Goal: Find contact information: Find contact information

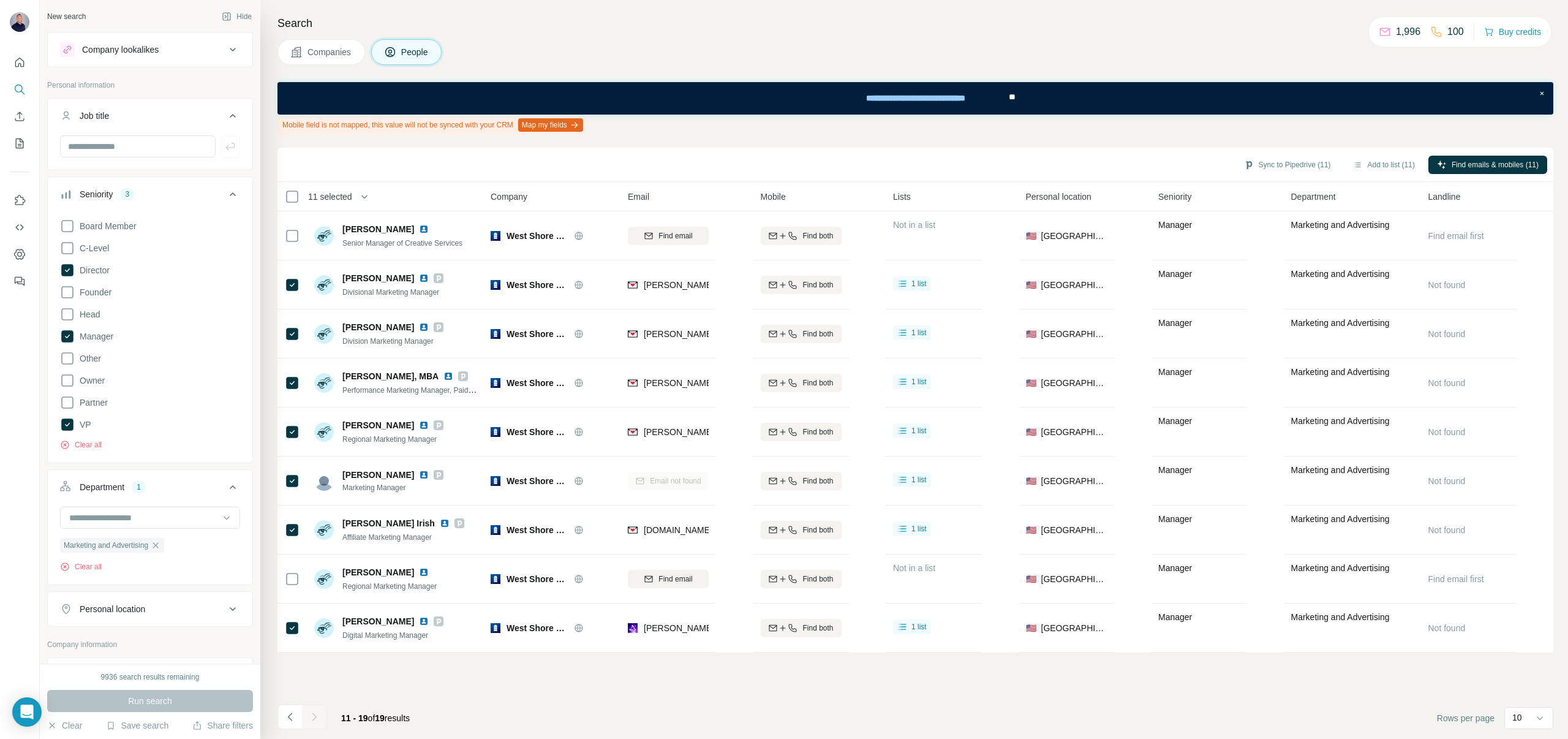
scroll to position [91, 0]
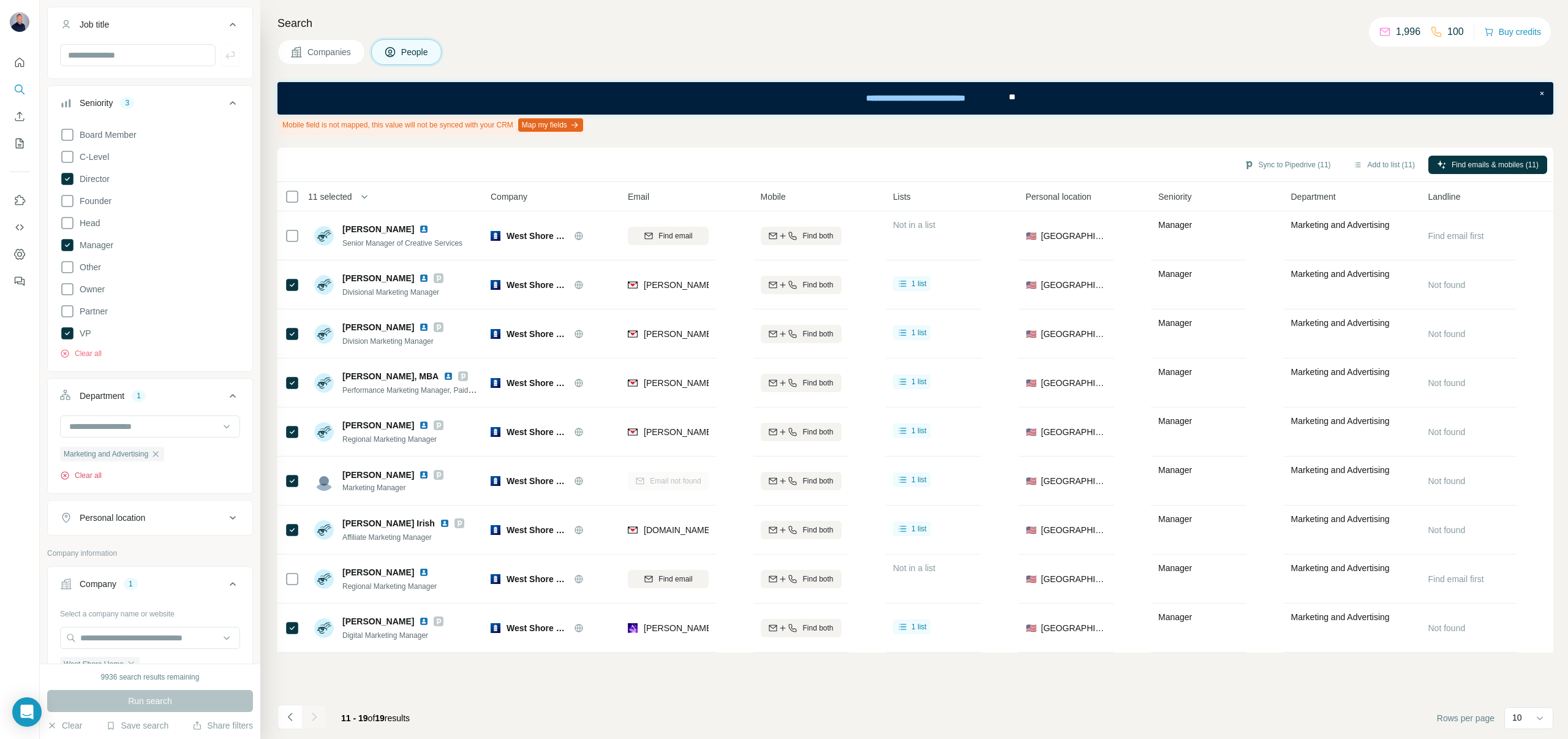
click at [99, 476] on button "Clear all" at bounding box center [81, 475] width 41 height 11
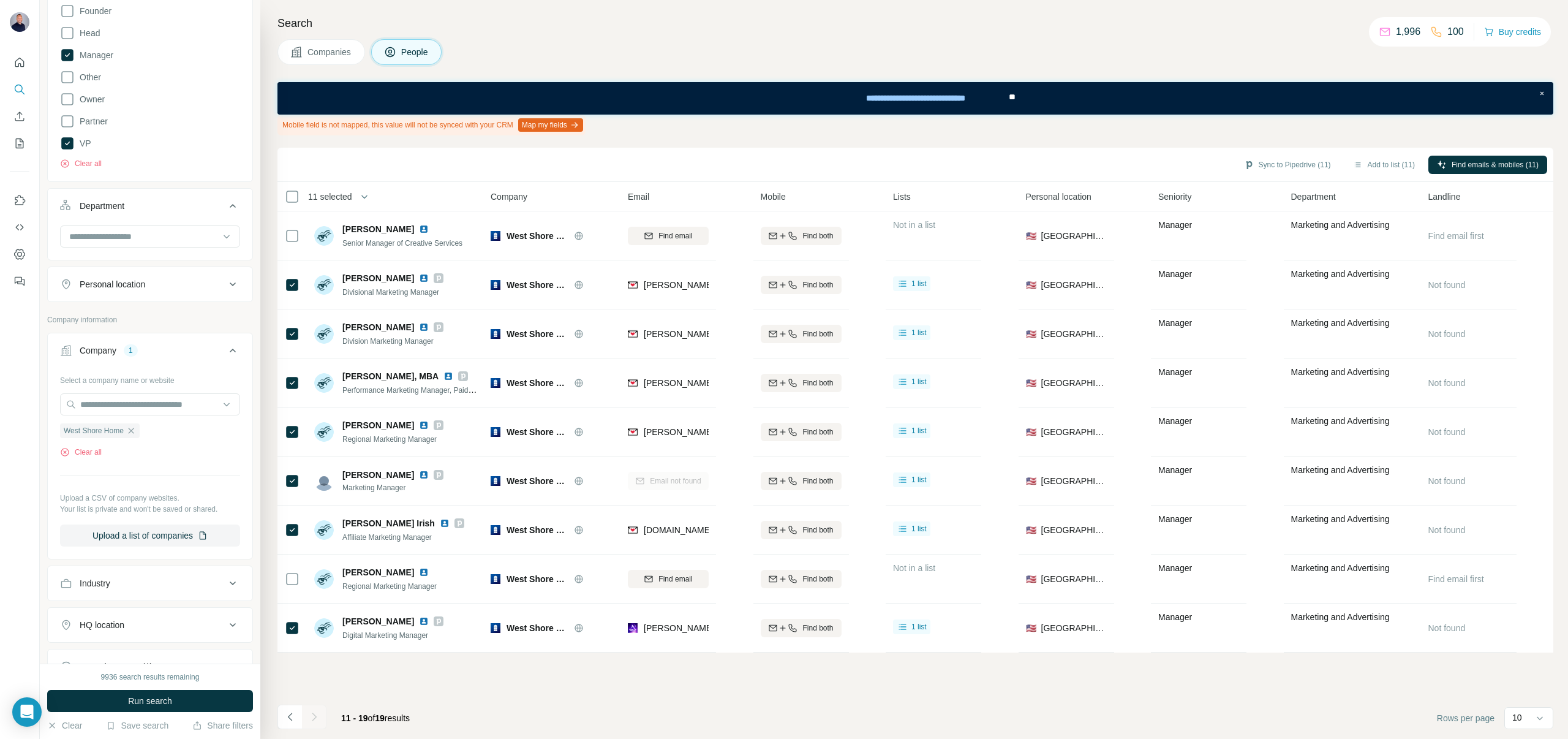
scroll to position [288, 0]
click at [85, 447] on button "Clear all" at bounding box center [81, 445] width 41 height 11
click at [95, 397] on input "text" at bounding box center [150, 397] width 180 height 22
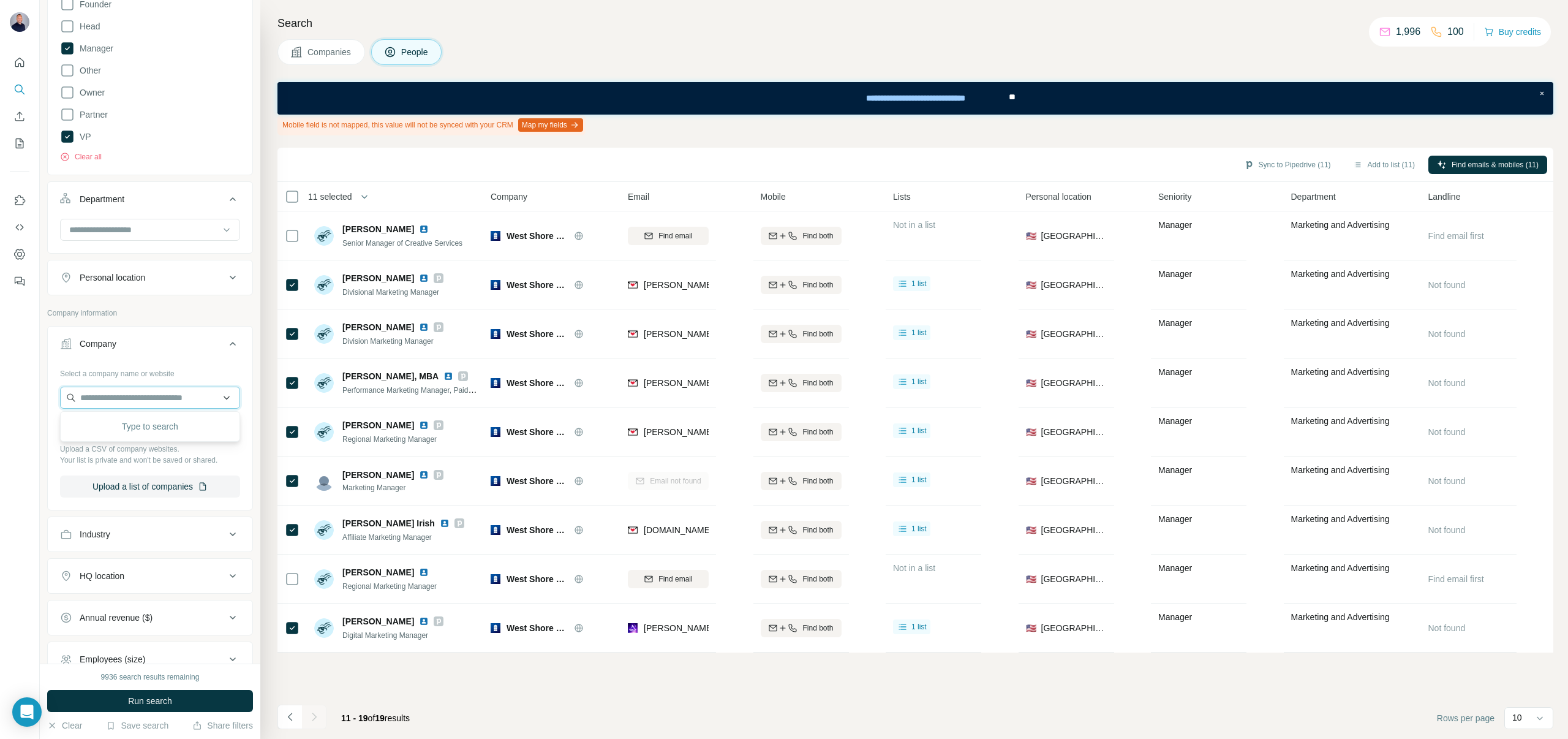
paste input "**********"
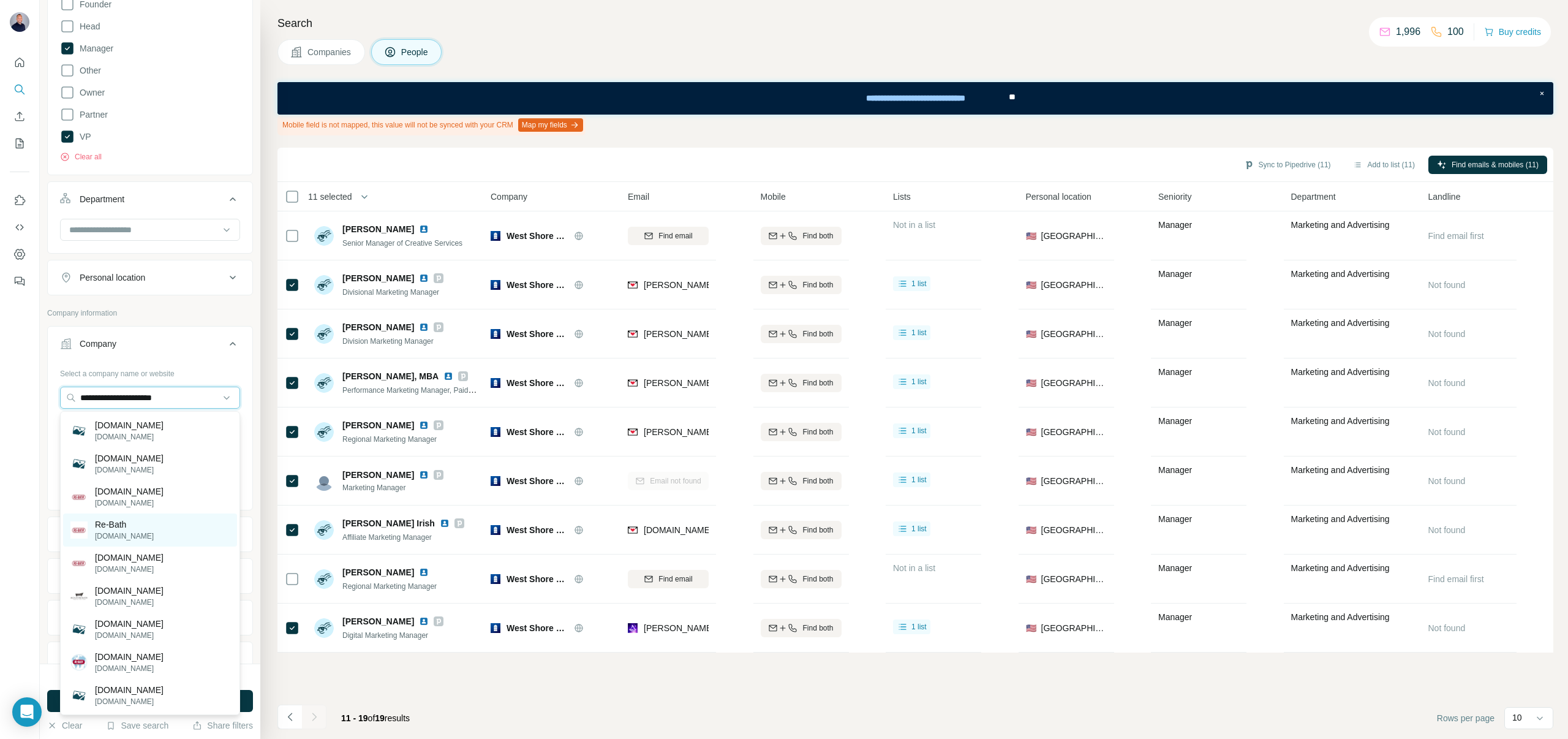
type input "**********"
click at [118, 526] on p "Re-Bath" at bounding box center [124, 524] width 59 height 12
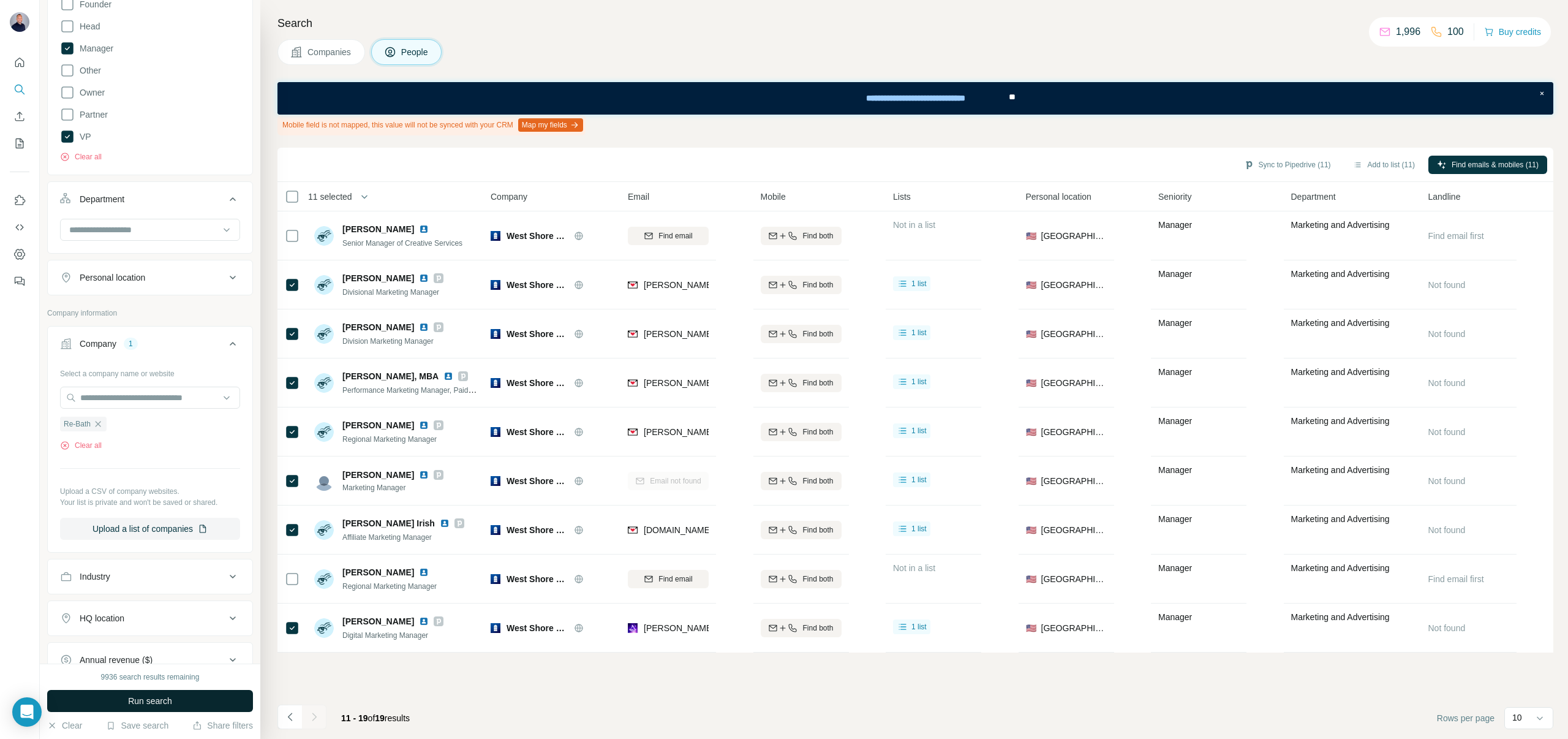
click at [128, 697] on span "Run search" at bounding box center [150, 701] width 44 height 12
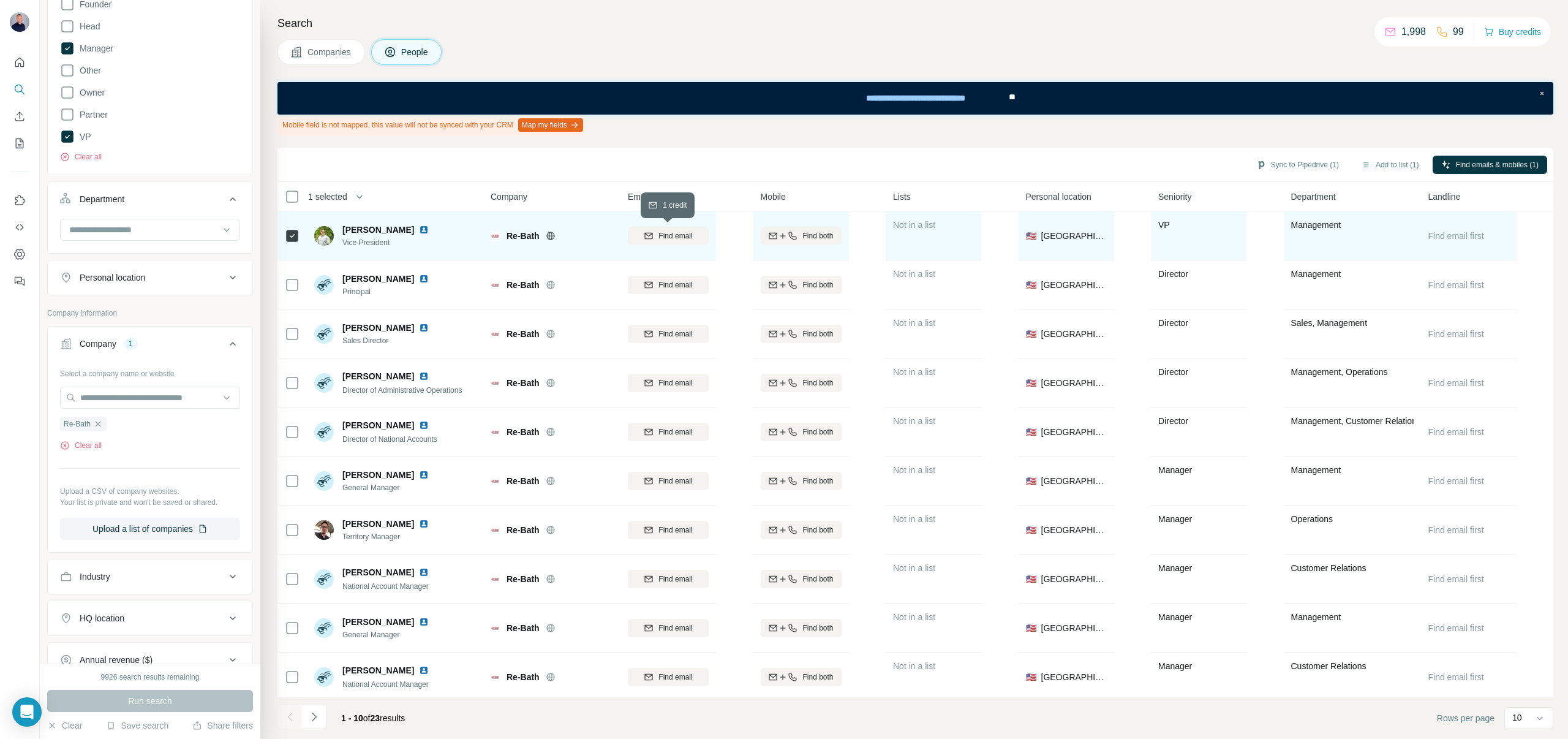
click at [684, 237] on span "Find email" at bounding box center [675, 236] width 34 height 11
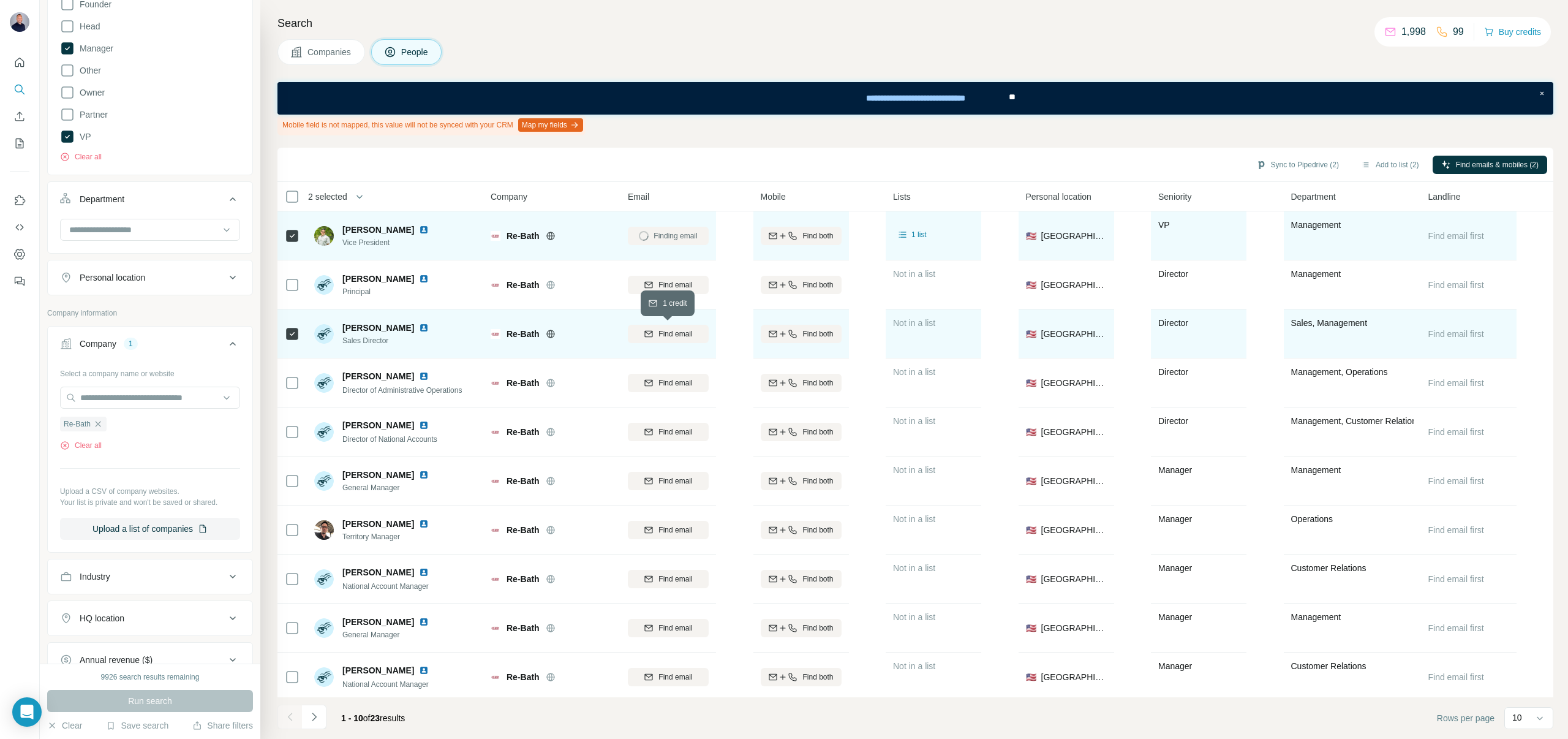
click at [660, 335] on span "Find email" at bounding box center [675, 334] width 34 height 11
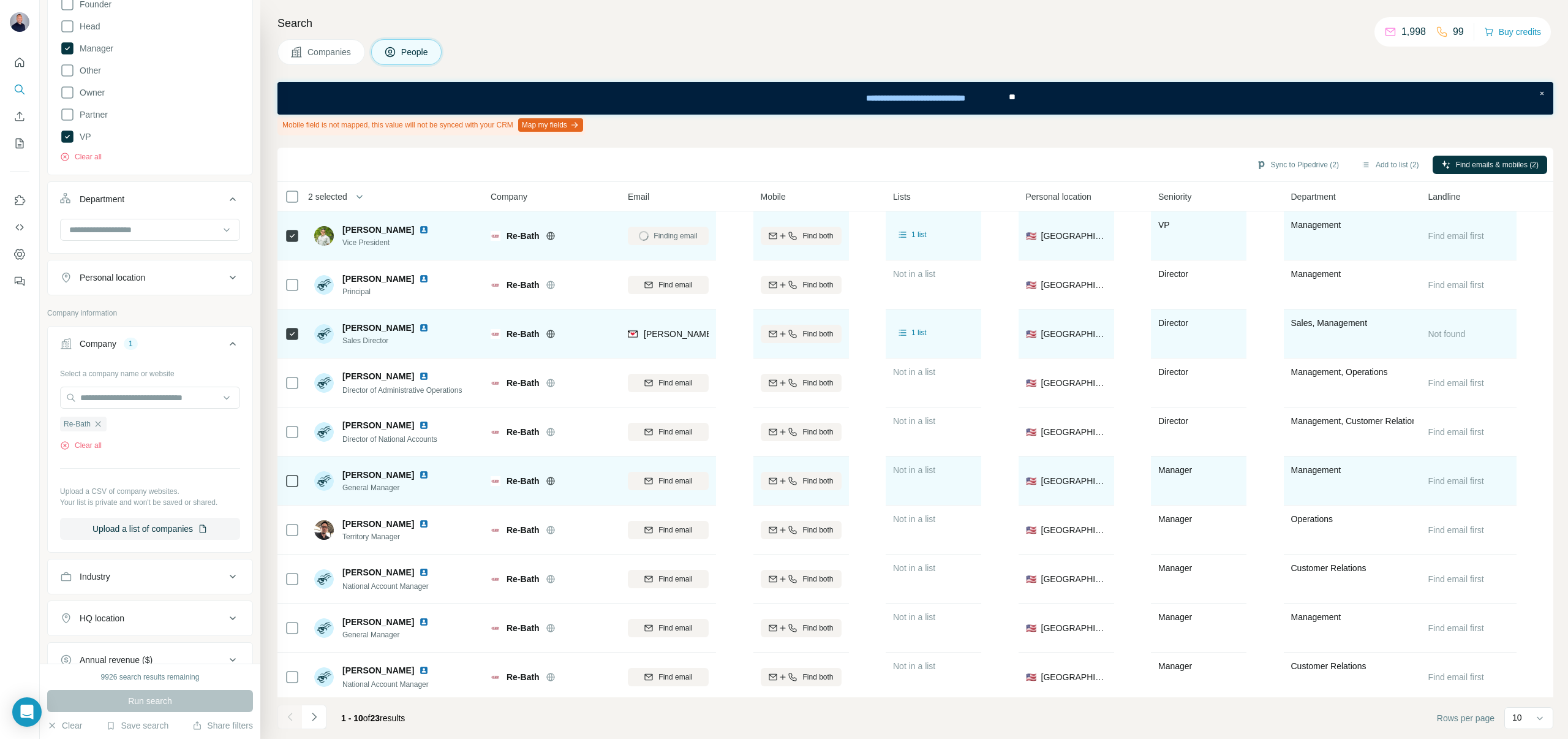
scroll to position [4, 0]
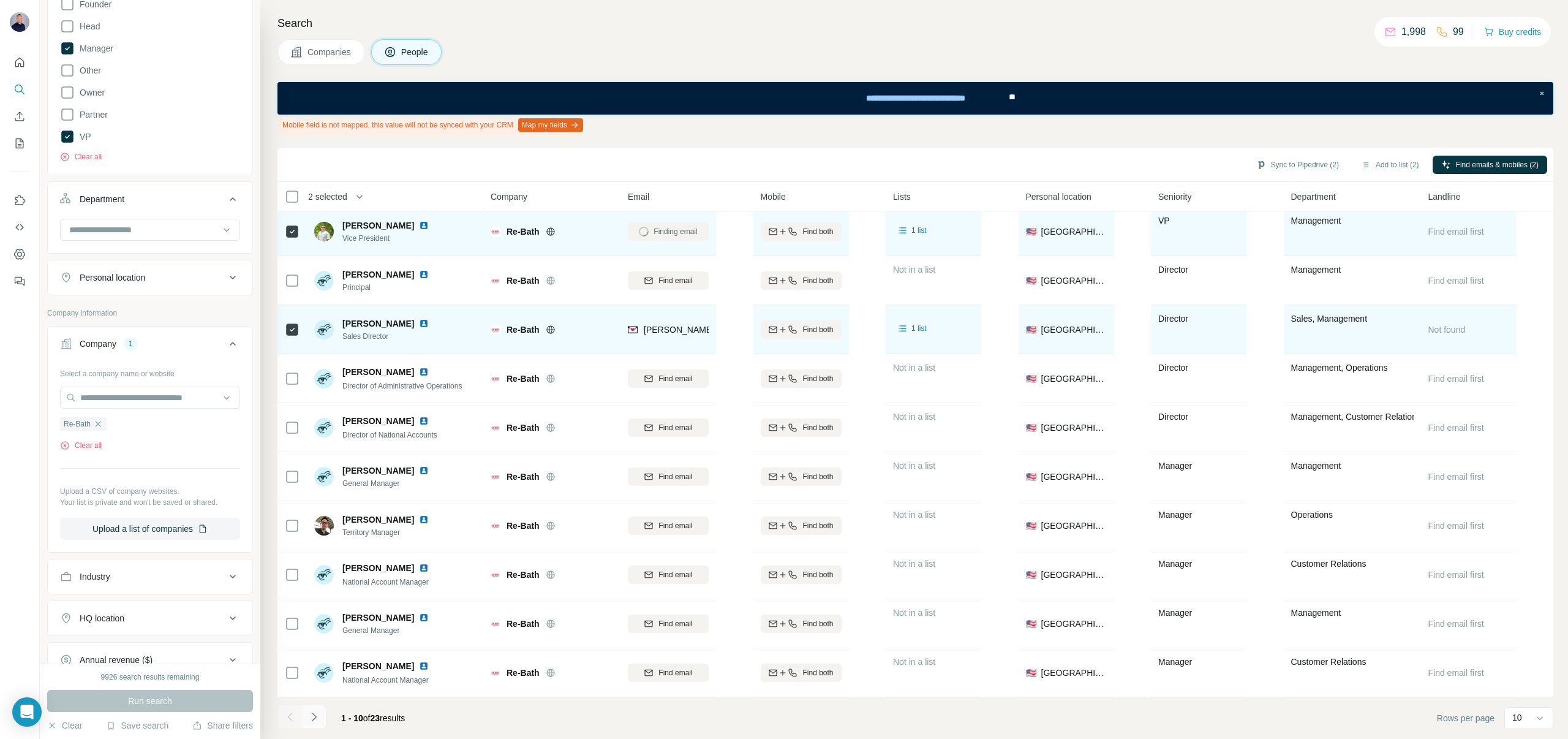
click at [319, 716] on icon "Navigate to next page" at bounding box center [315, 717] width 12 height 12
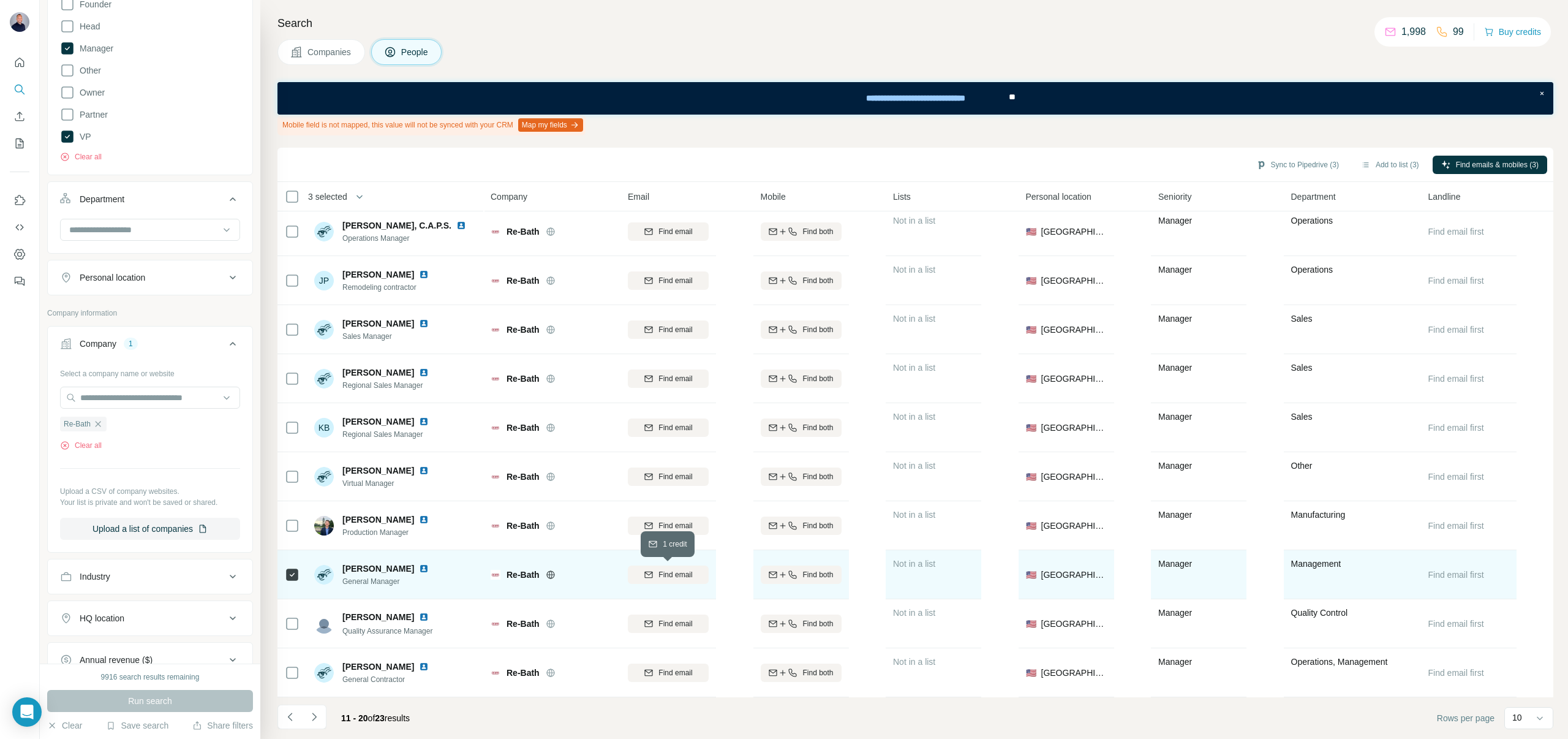
click at [660, 570] on span "Find email" at bounding box center [675, 575] width 34 height 11
click at [313, 720] on icon "Navigate to next page" at bounding box center [314, 716] width 4 height 8
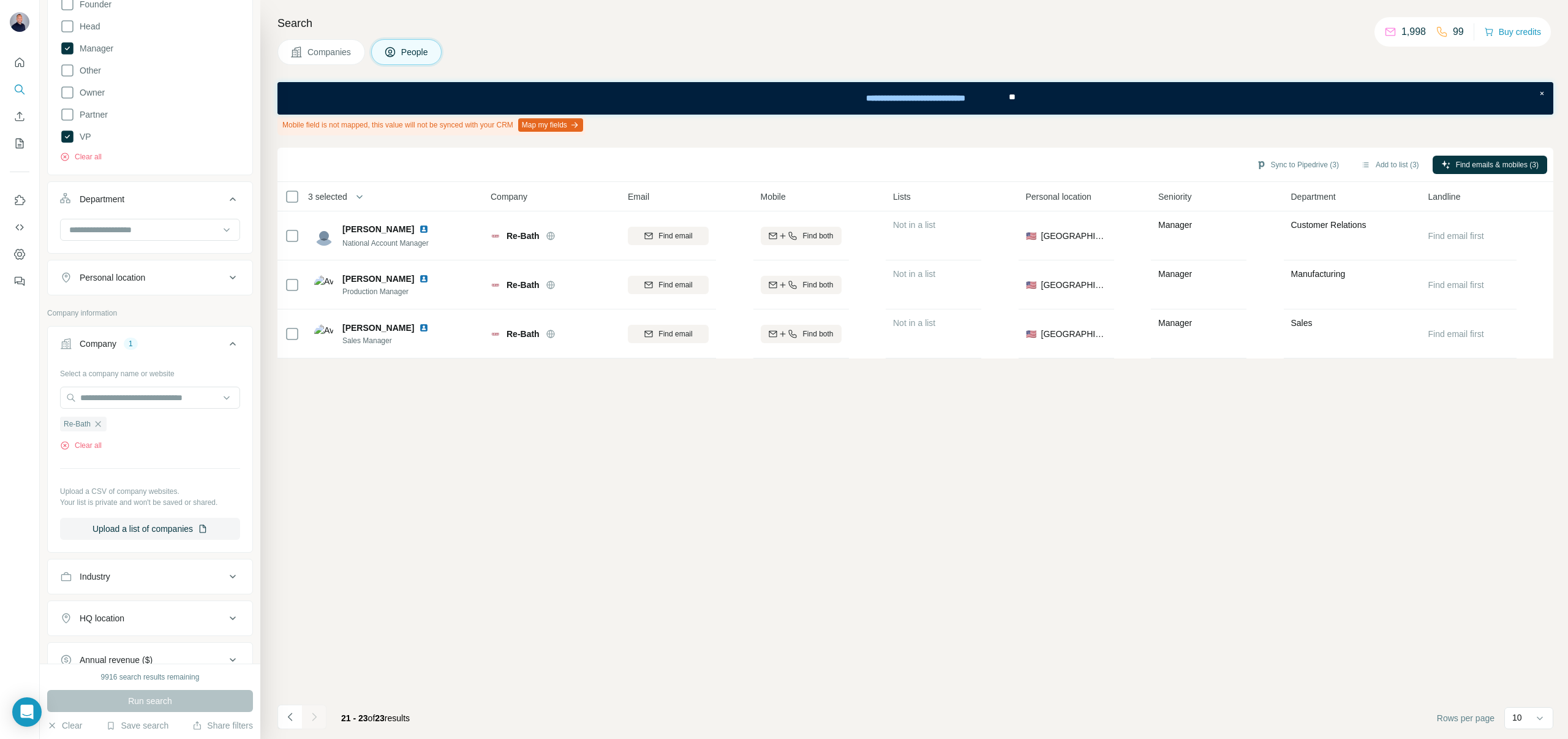
scroll to position [0, 0]
click at [291, 720] on icon "Navigate to previous page" at bounding box center [291, 717] width 12 height 12
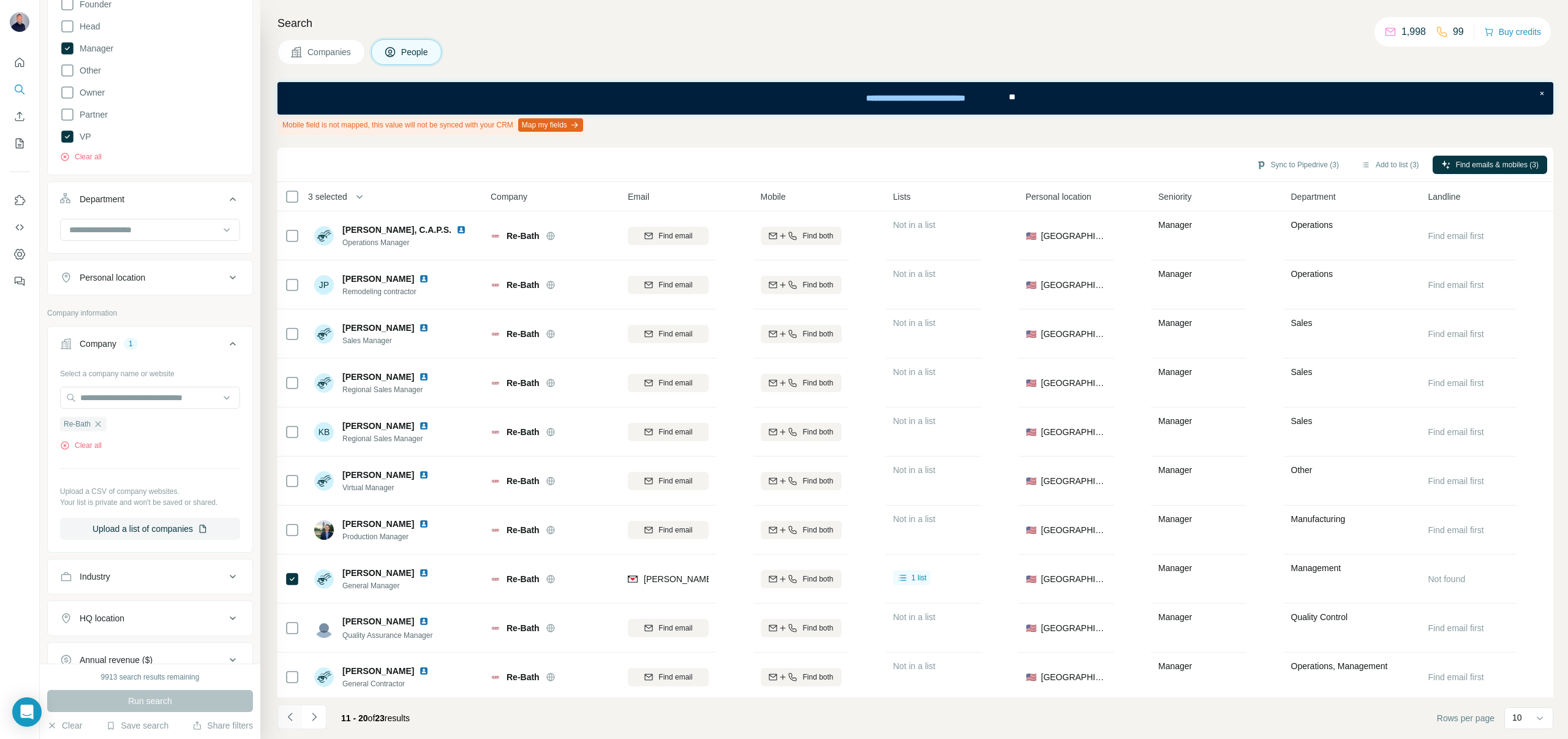
click at [291, 720] on icon "Navigate to previous page" at bounding box center [291, 717] width 12 height 12
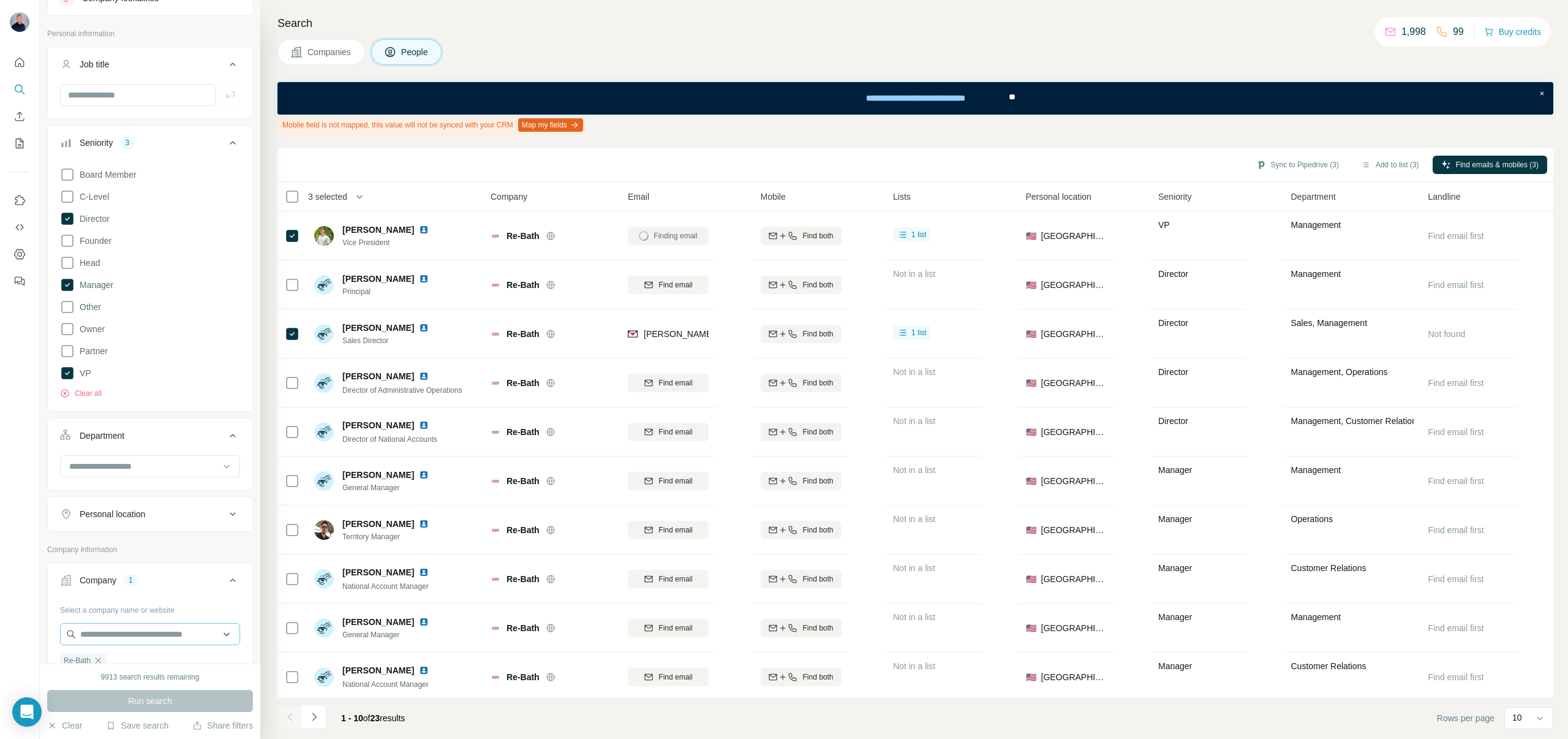
scroll to position [8, 0]
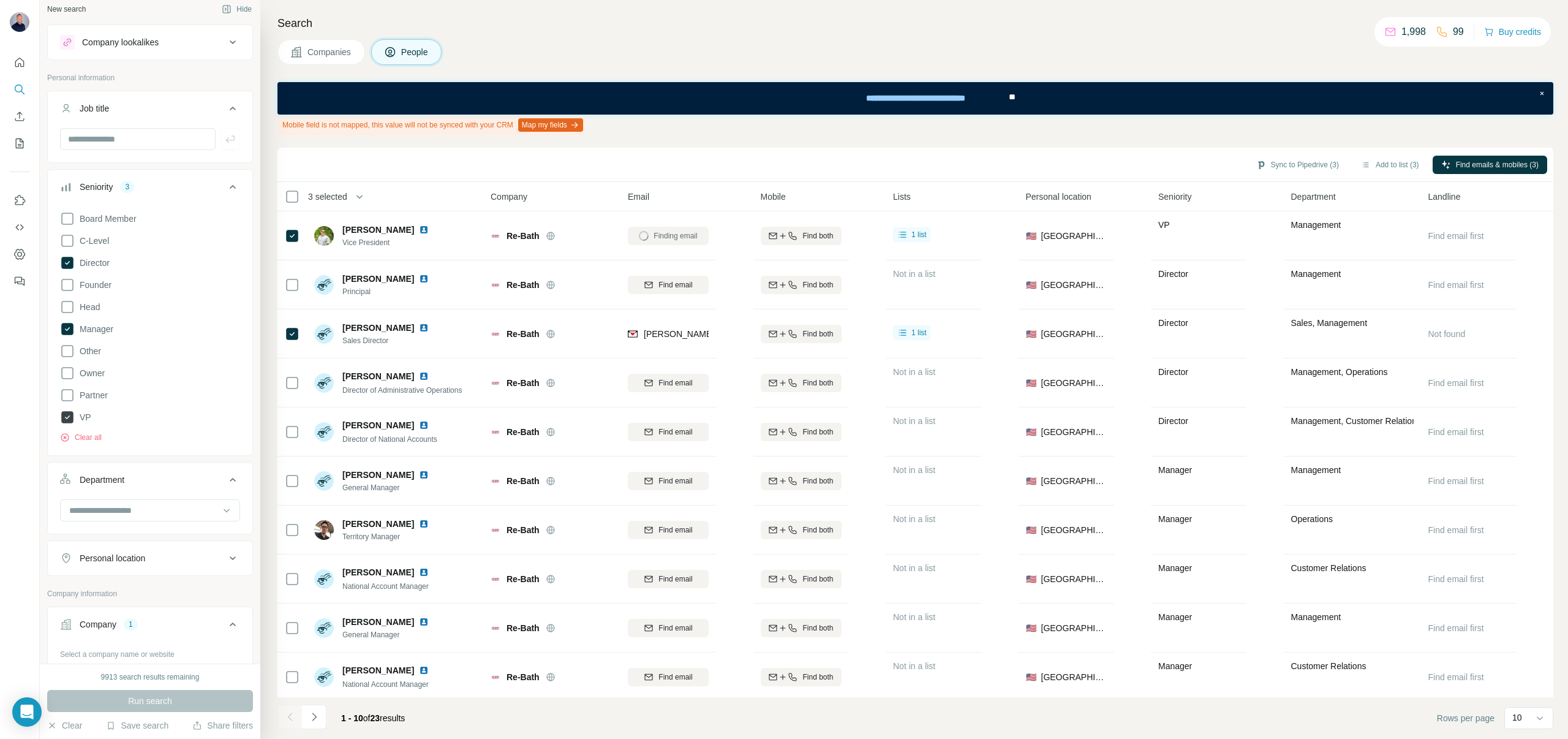
click at [63, 412] on icon at bounding box center [68, 417] width 12 height 12
click at [68, 326] on icon at bounding box center [68, 329] width 12 height 12
click at [64, 269] on icon at bounding box center [67, 262] width 14 height 14
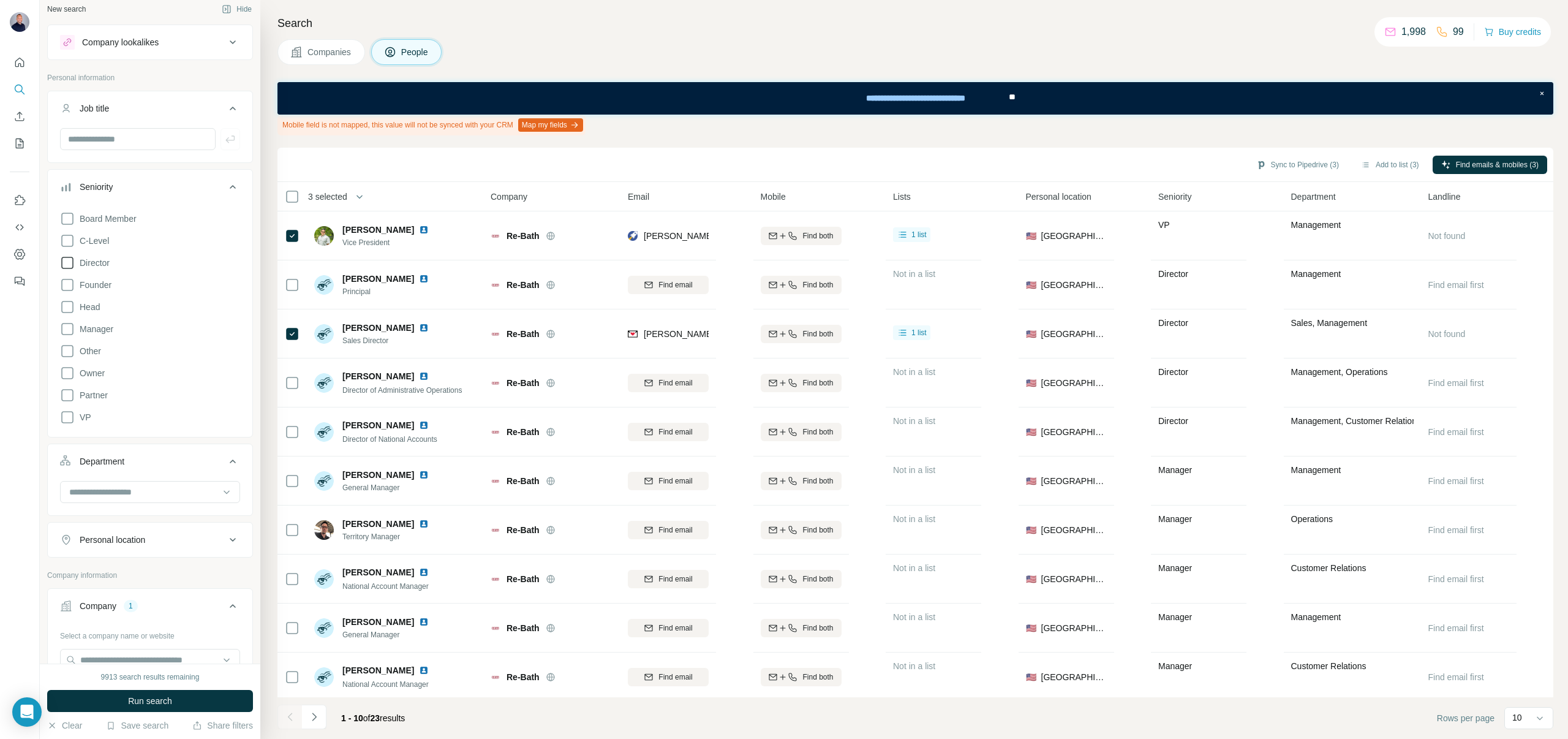
click at [65, 264] on icon at bounding box center [67, 262] width 14 height 14
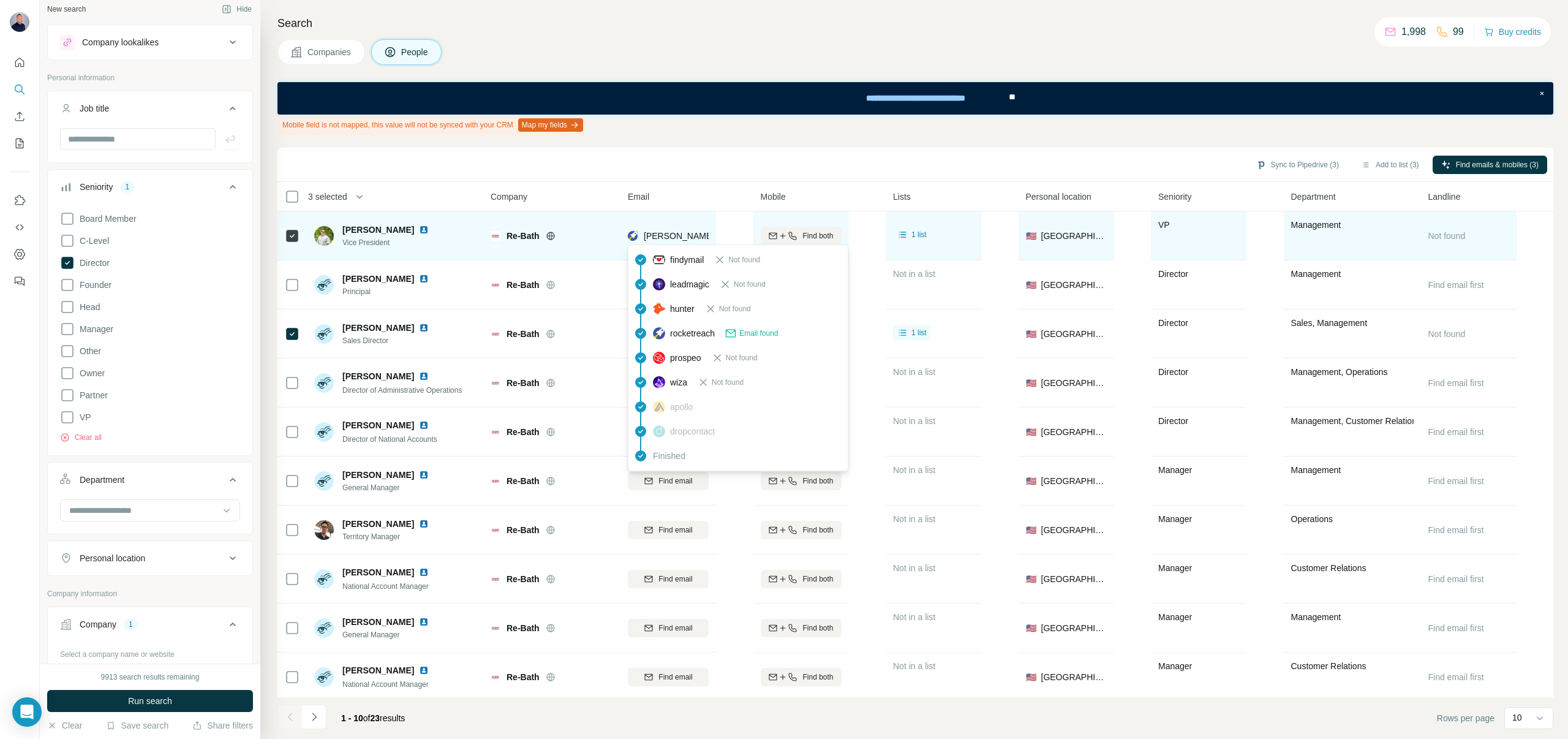
click at [658, 237] on span "[PERSON_NAME][EMAIL_ADDRESS][DOMAIN_NAME]" at bounding box center [752, 236] width 215 height 10
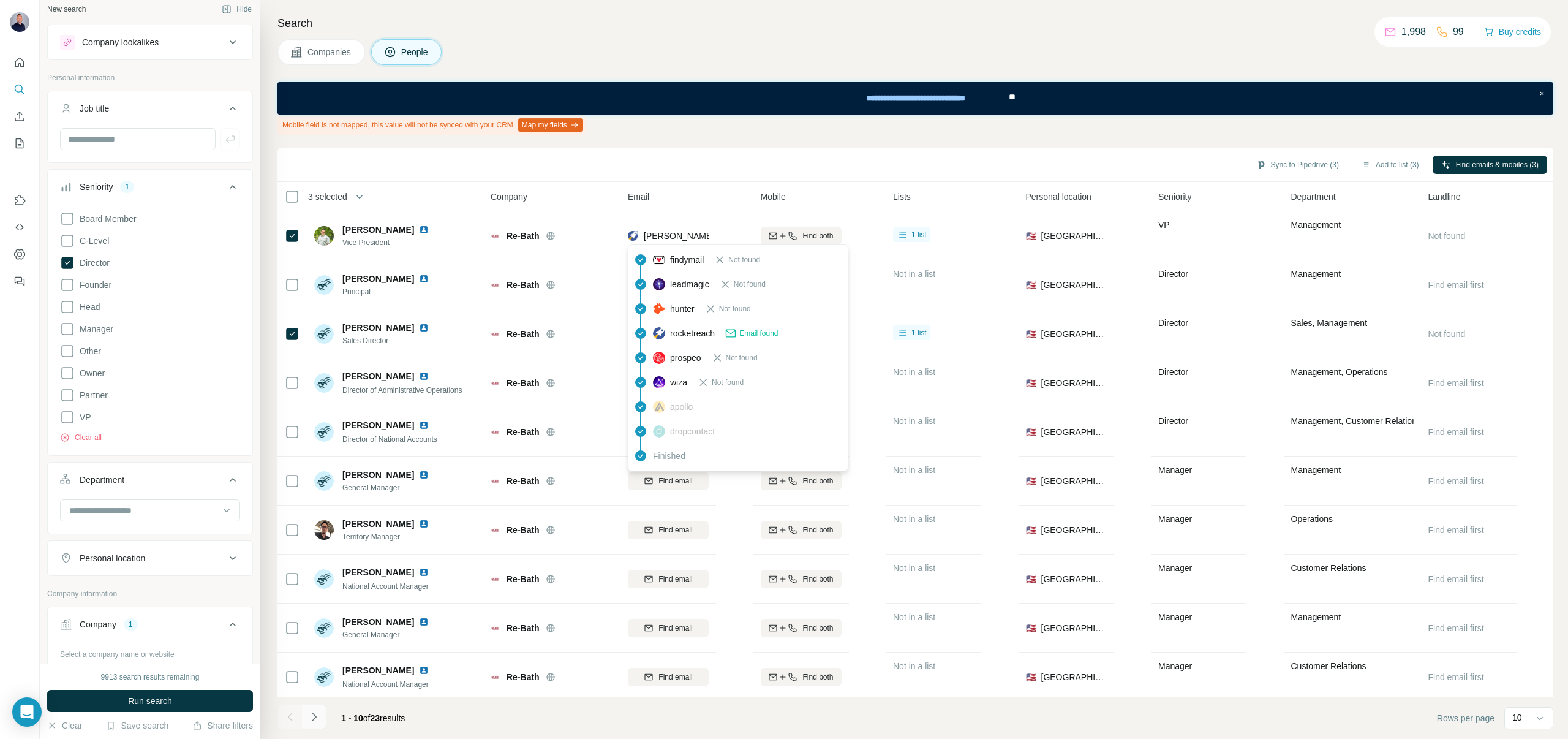
click at [308, 714] on icon "Navigate to next page" at bounding box center [315, 717] width 12 height 12
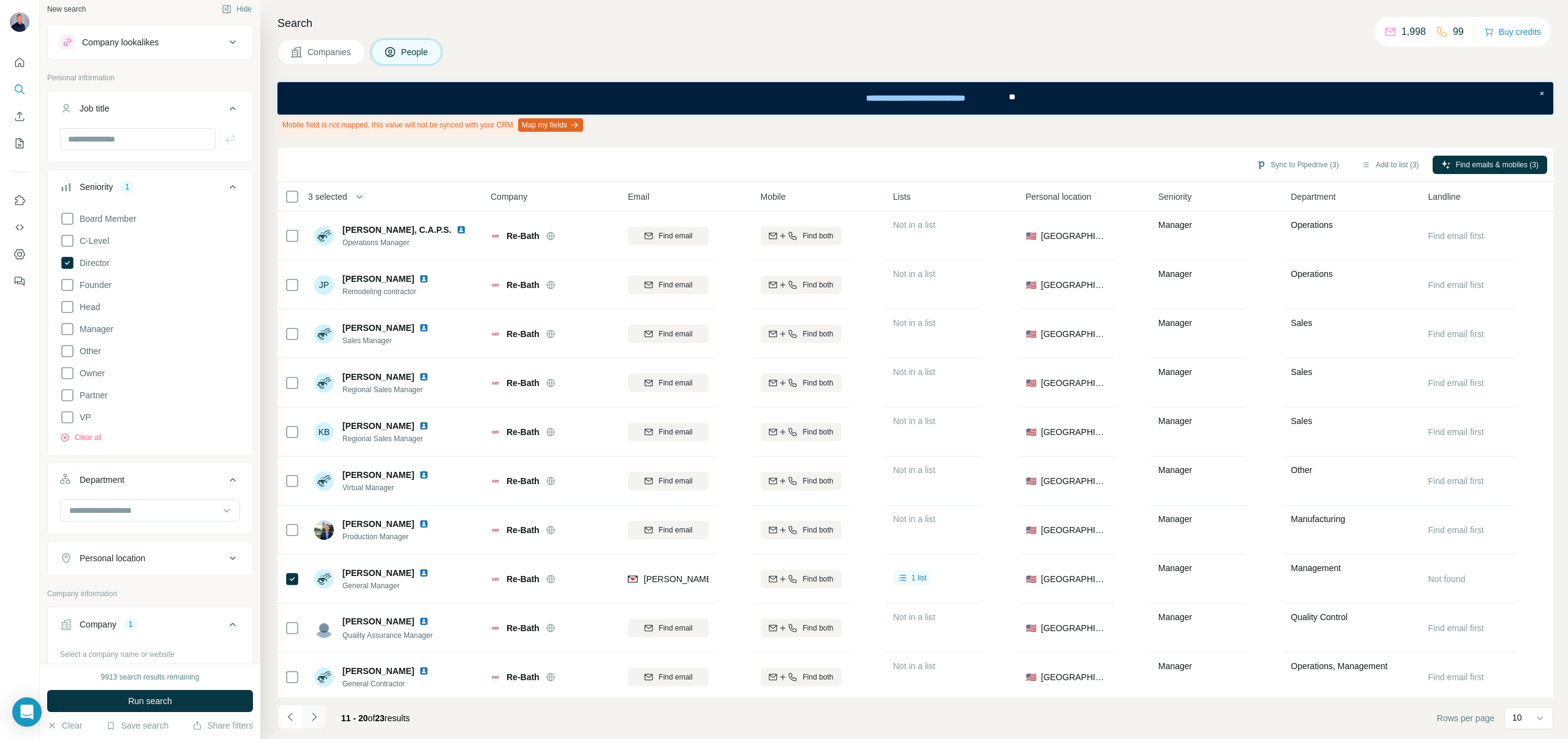
click at [308, 714] on icon "Navigate to next page" at bounding box center [315, 717] width 12 height 12
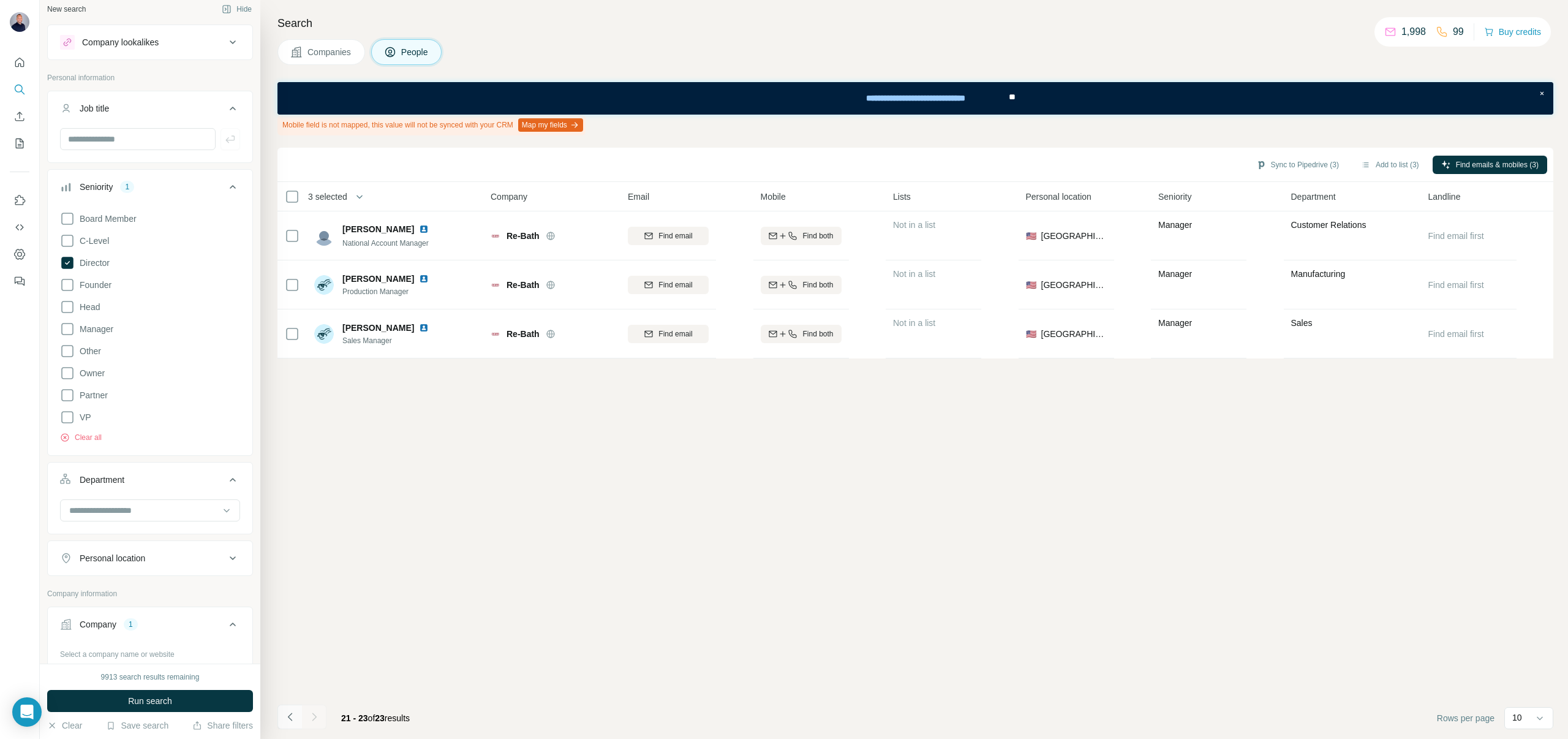
click at [285, 712] on icon "Navigate to previous page" at bounding box center [291, 717] width 12 height 12
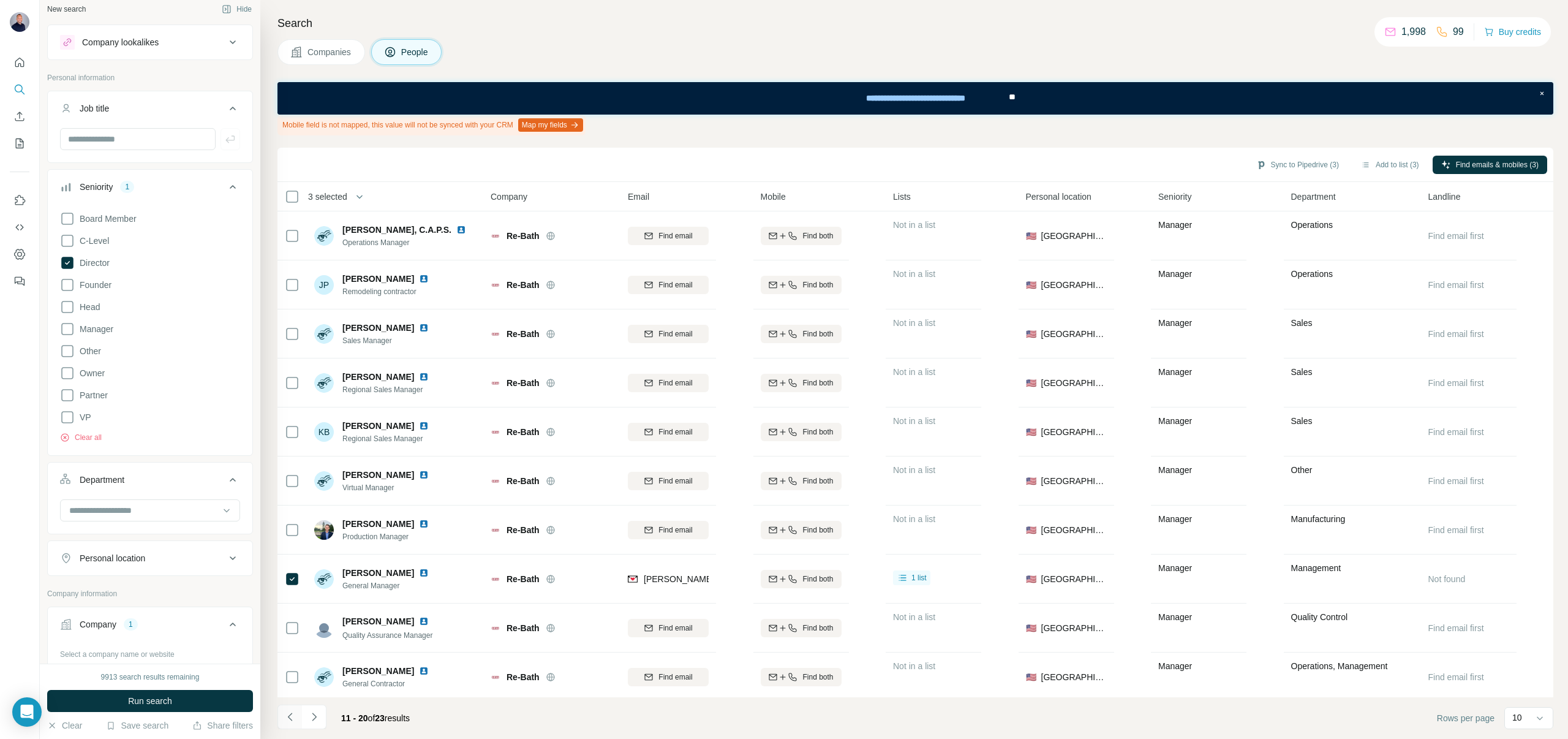
click at [285, 712] on icon "Navigate to previous page" at bounding box center [291, 717] width 12 height 12
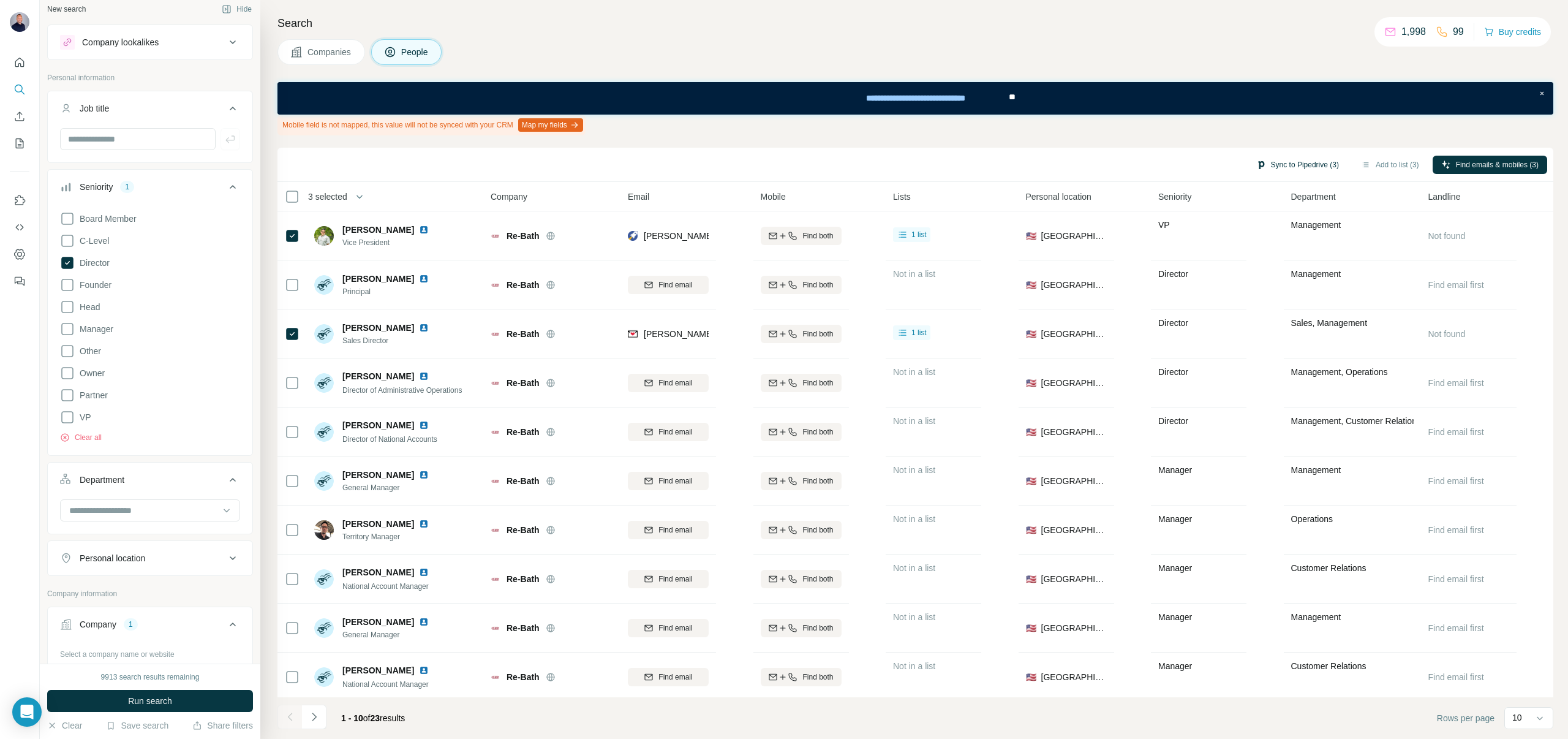
click at [1310, 164] on button "Sync to Pipedrive (3)" at bounding box center [1297, 164] width 100 height 19
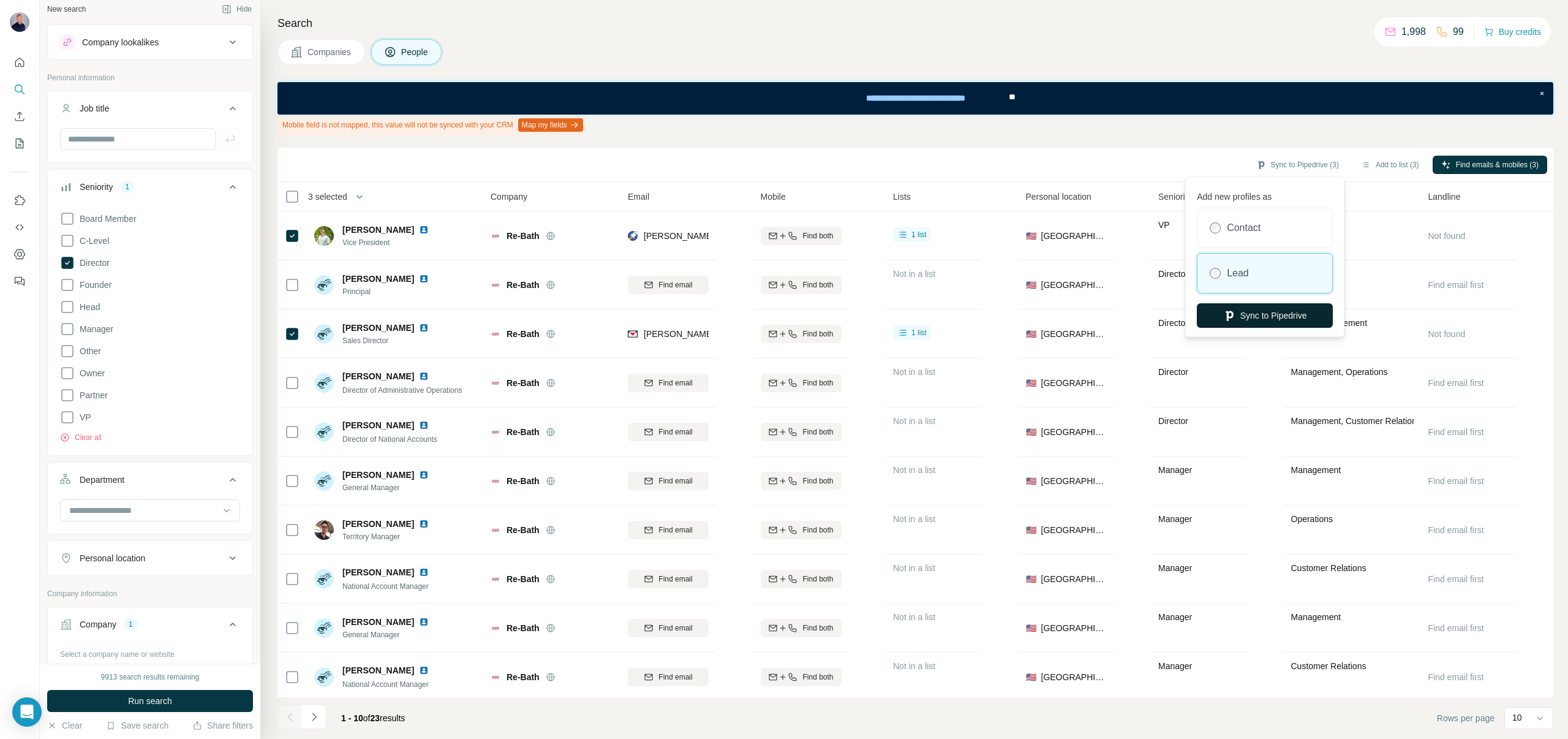
click at [1231, 310] on icon "button" at bounding box center [1230, 315] width 12 height 12
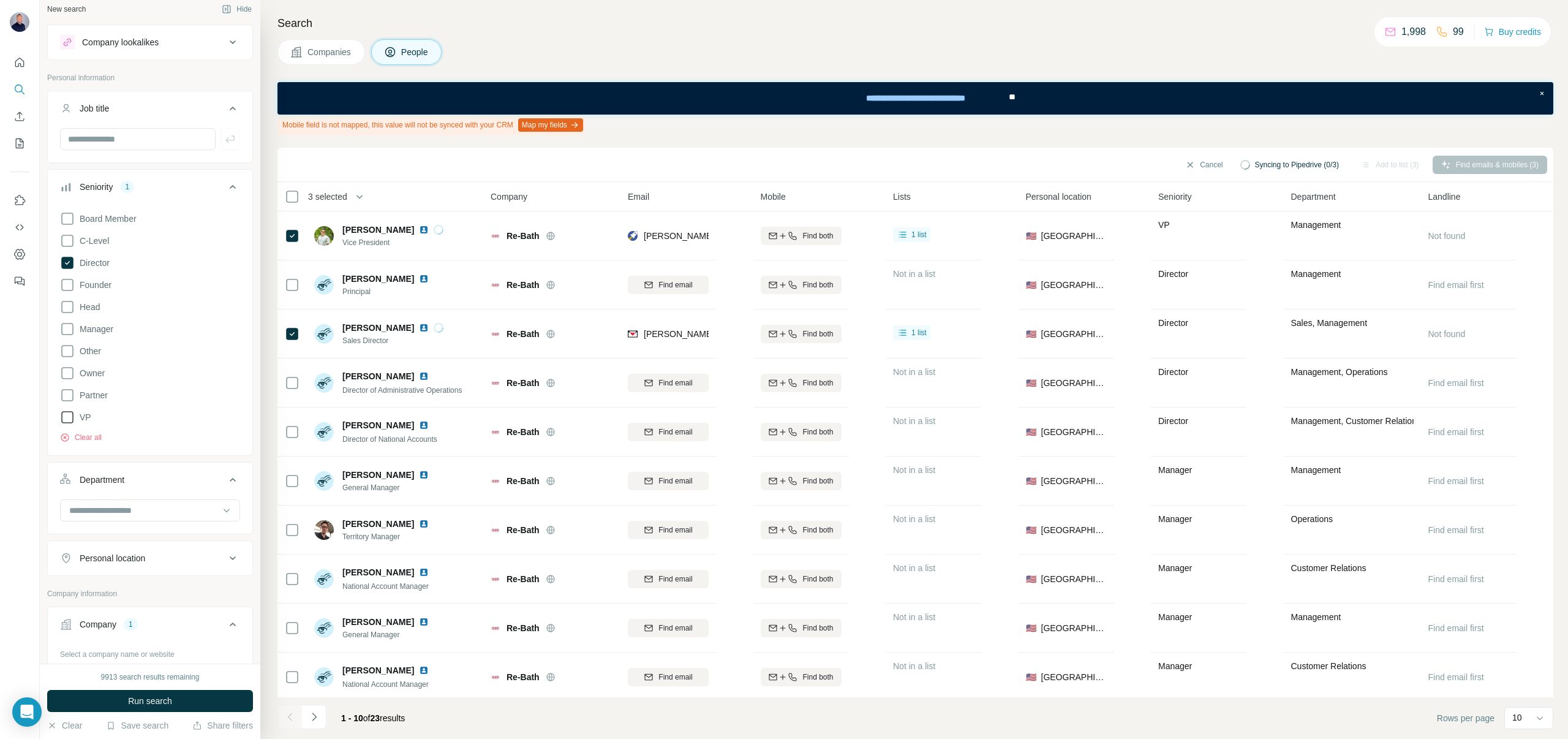
click at [68, 417] on icon at bounding box center [67, 417] width 14 height 14
click at [64, 373] on icon at bounding box center [67, 373] width 14 height 14
click at [66, 333] on icon at bounding box center [67, 328] width 14 height 14
click at [65, 282] on icon at bounding box center [67, 284] width 14 height 14
click at [66, 303] on icon at bounding box center [67, 306] width 14 height 14
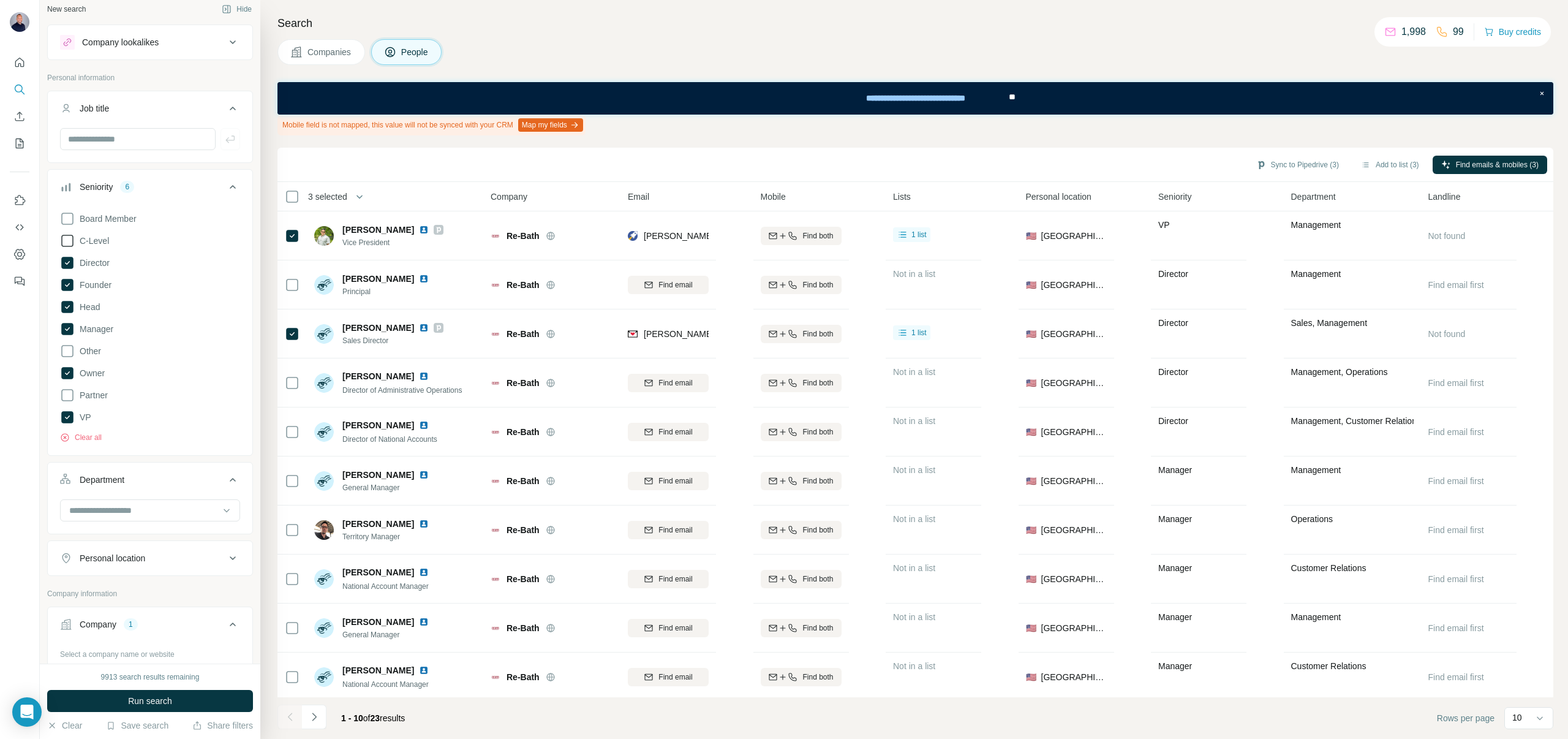
click at [68, 243] on icon at bounding box center [67, 240] width 14 height 14
click at [101, 705] on button "Run search" at bounding box center [150, 701] width 206 height 22
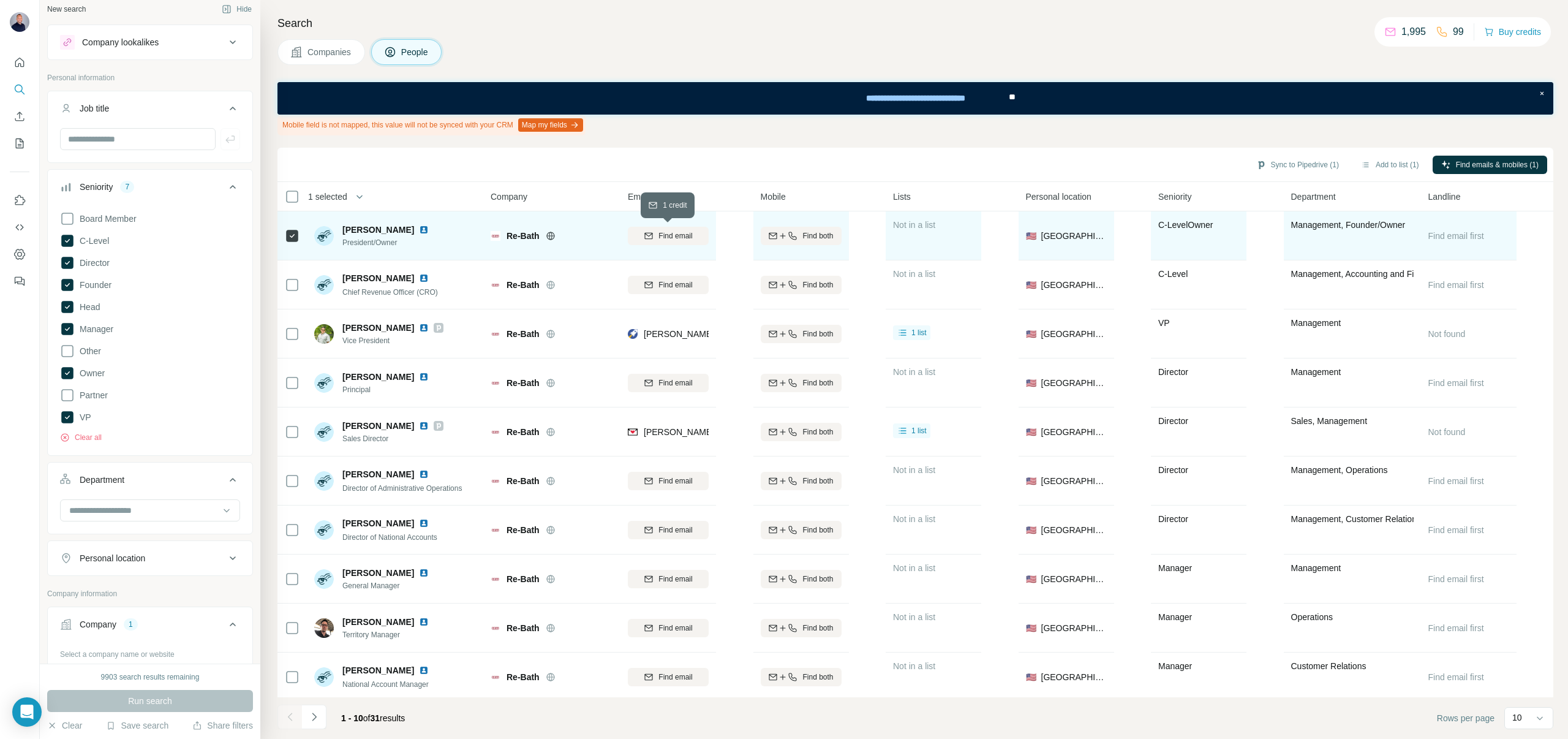
click at [674, 228] on button "Find email" at bounding box center [668, 235] width 81 height 19
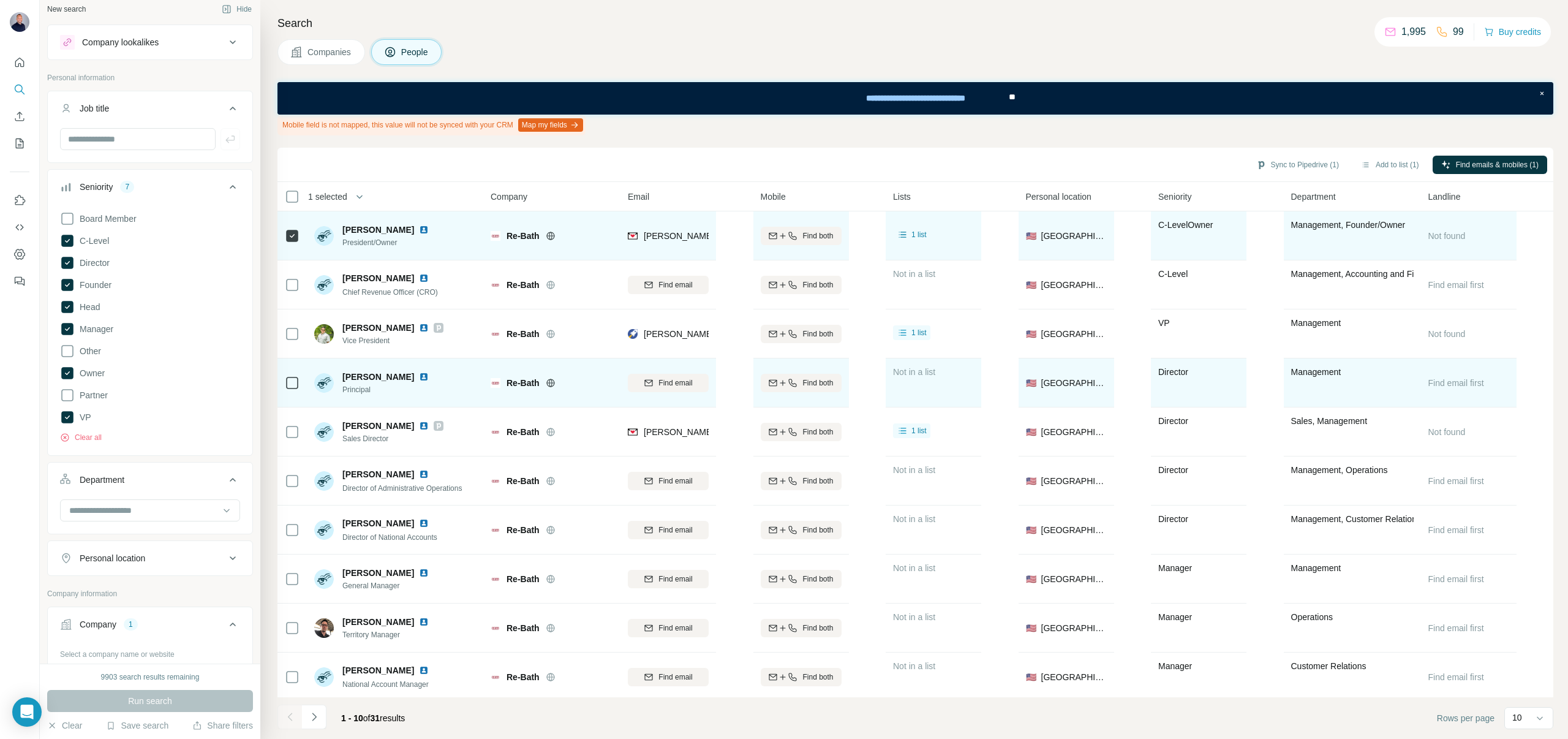
click at [291, 389] on icon at bounding box center [292, 382] width 14 height 14
click at [654, 386] on div "Find email" at bounding box center [668, 383] width 81 height 11
click at [316, 720] on icon "Navigate to next page" at bounding box center [315, 717] width 12 height 12
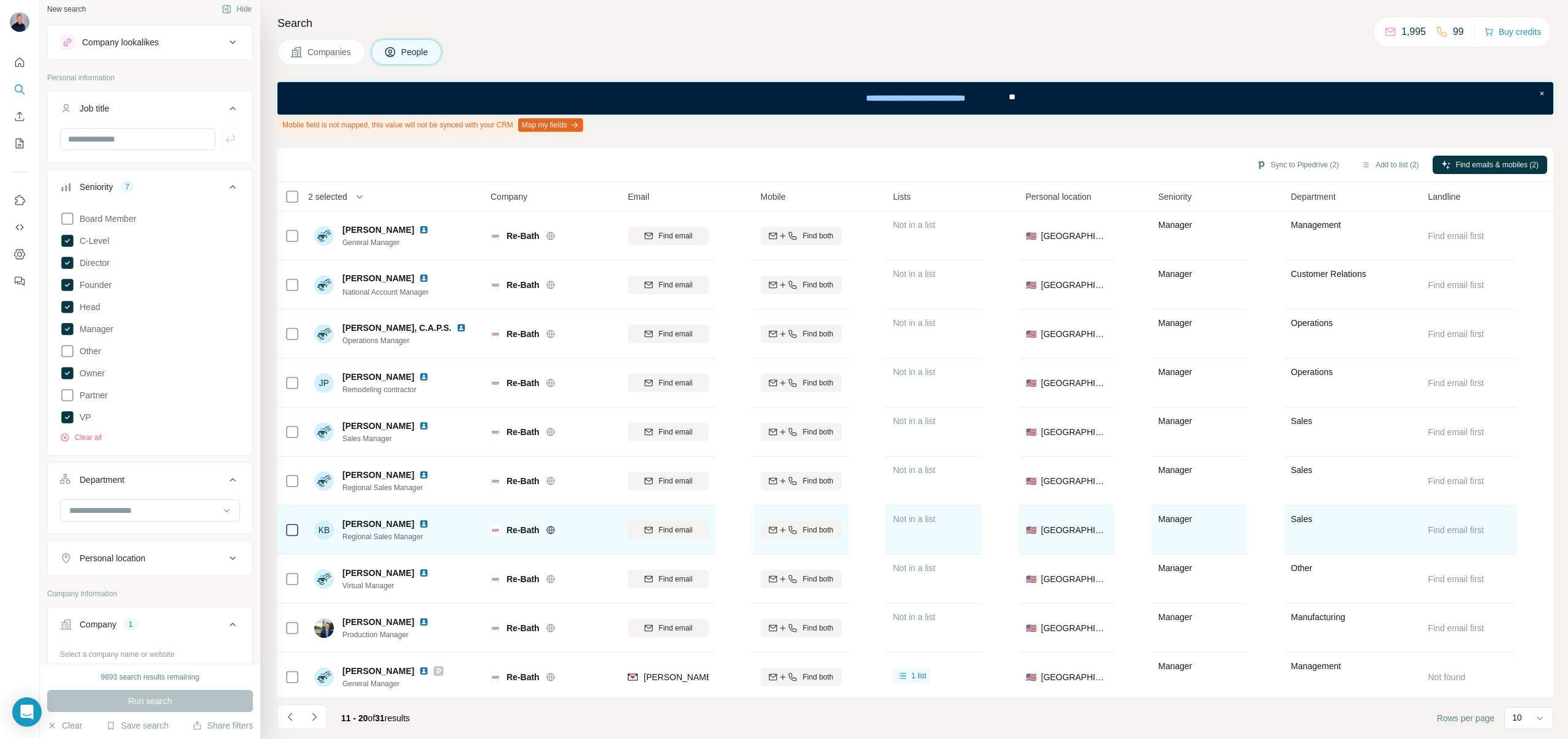
scroll to position [4, 0]
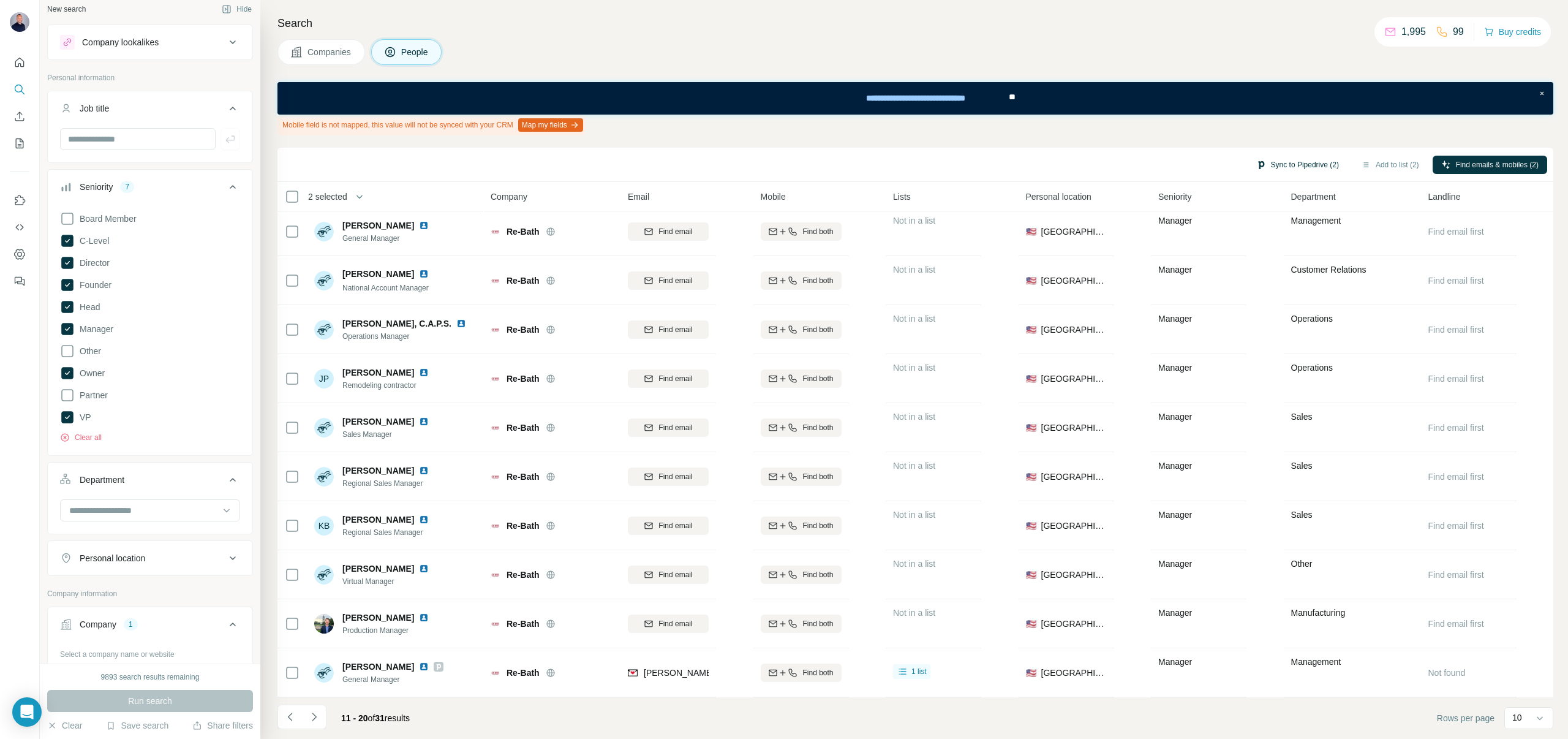
click at [1301, 161] on button "Sync to Pipedrive (2)" at bounding box center [1297, 164] width 100 height 19
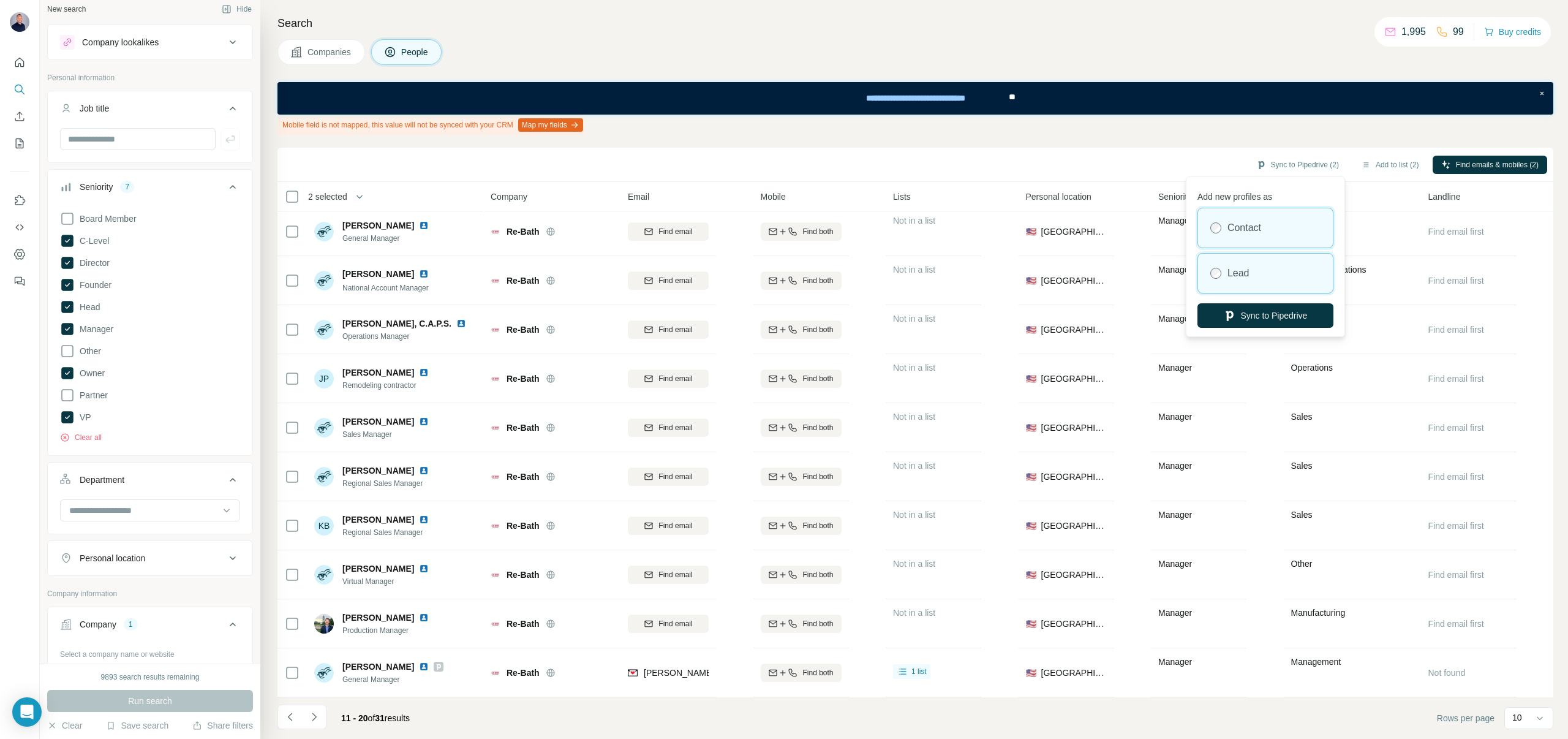
click at [1224, 275] on div "Lead" at bounding box center [1265, 273] width 135 height 39
click at [1231, 317] on icon "button" at bounding box center [1230, 315] width 12 height 12
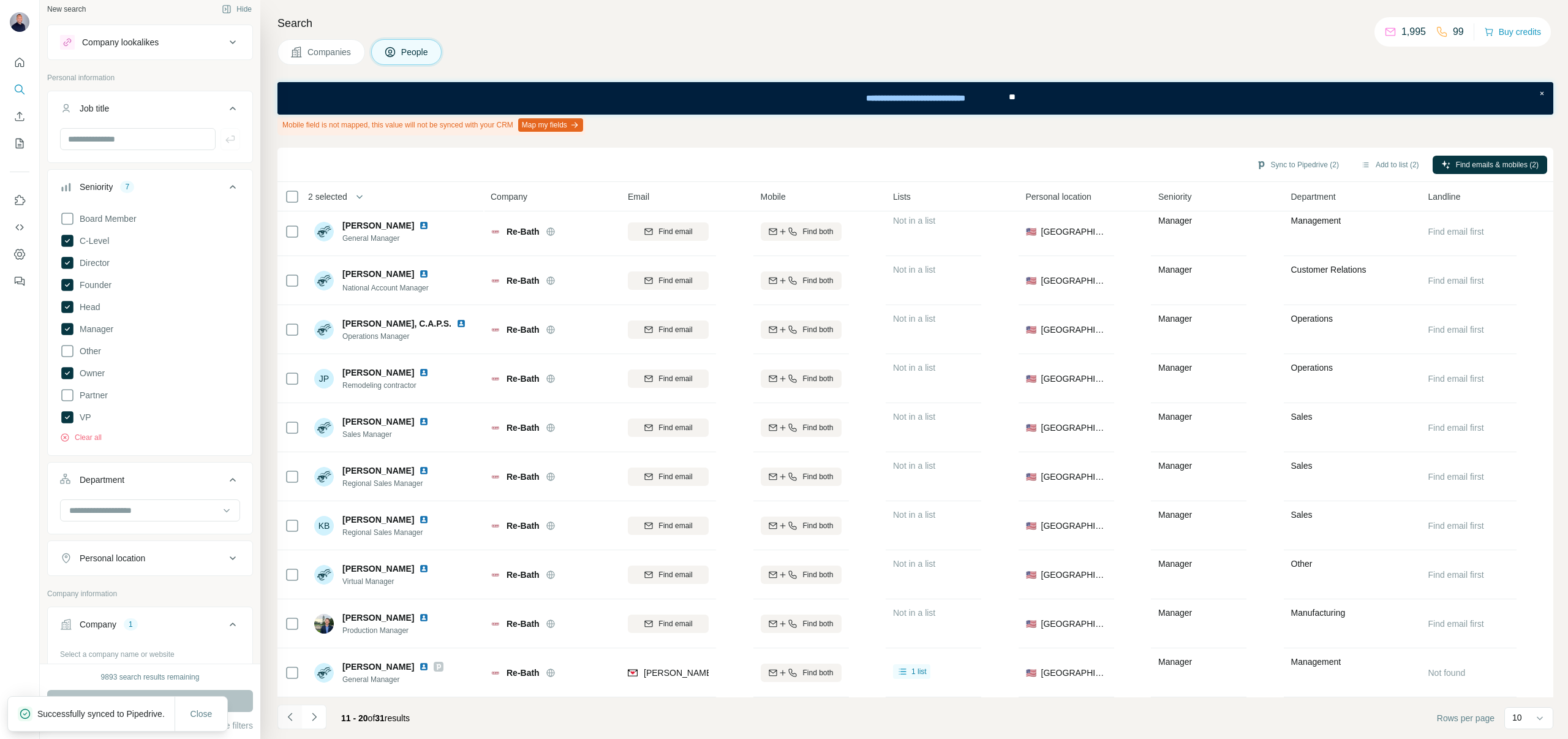
click at [295, 717] on icon "Navigate to previous page" at bounding box center [291, 717] width 12 height 12
